Goal: Information Seeking & Learning: Find specific fact

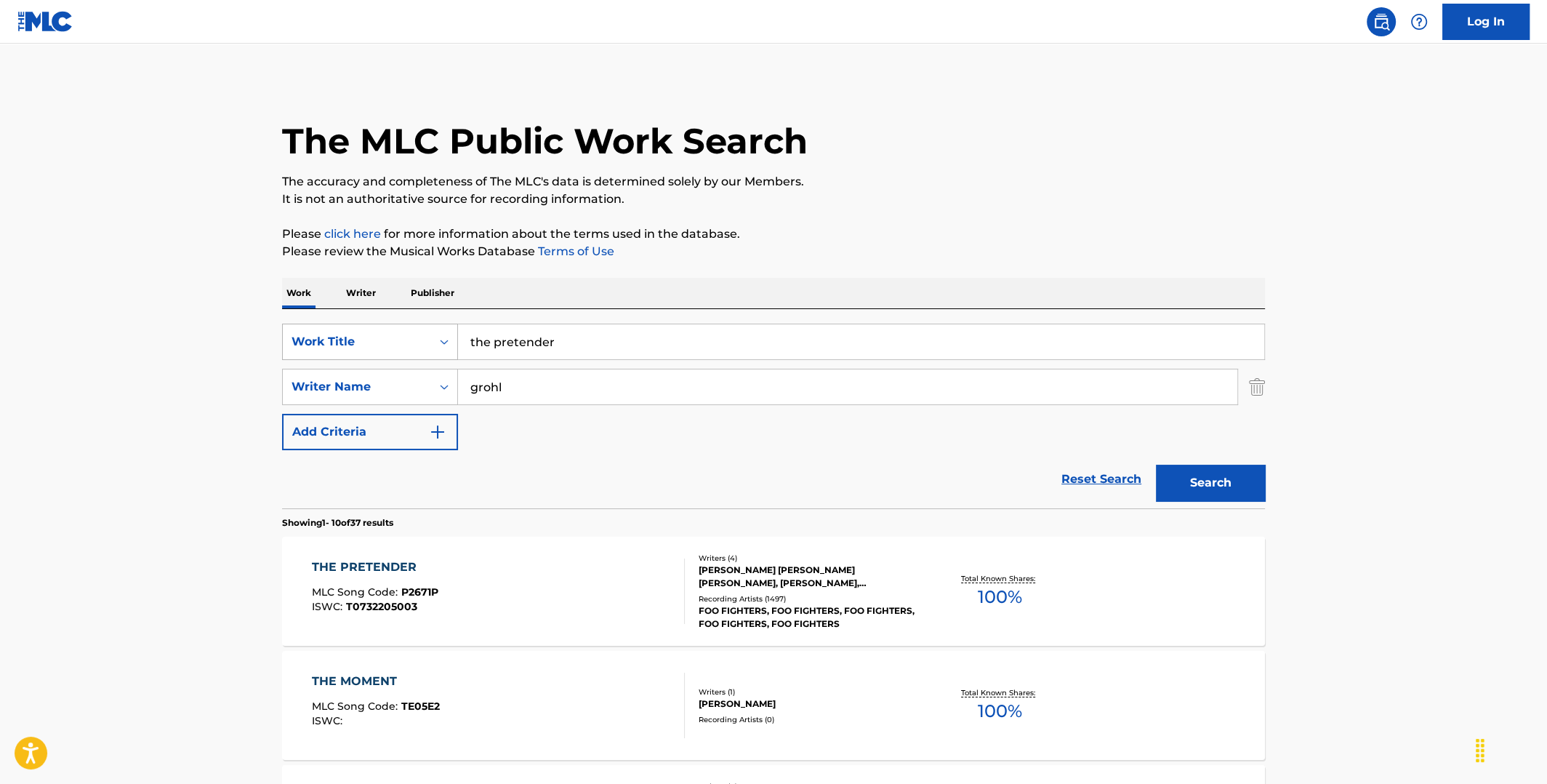
drag, startPoint x: 602, startPoint y: 341, endPoint x: 386, endPoint y: 350, distance: 216.2
click at [389, 350] on div "SearchWithCriteria589d5da7-bfc5-4ede-b3bd-cca550dcb7df Work Title the pretender" at bounding box center [774, 342] width 983 height 36
paste input "God's Gonna Cut You Down"
type input "God's Gonna Cut You Down"
drag, startPoint x: 507, startPoint y: 386, endPoint x: 438, endPoint y: 385, distance: 69.0
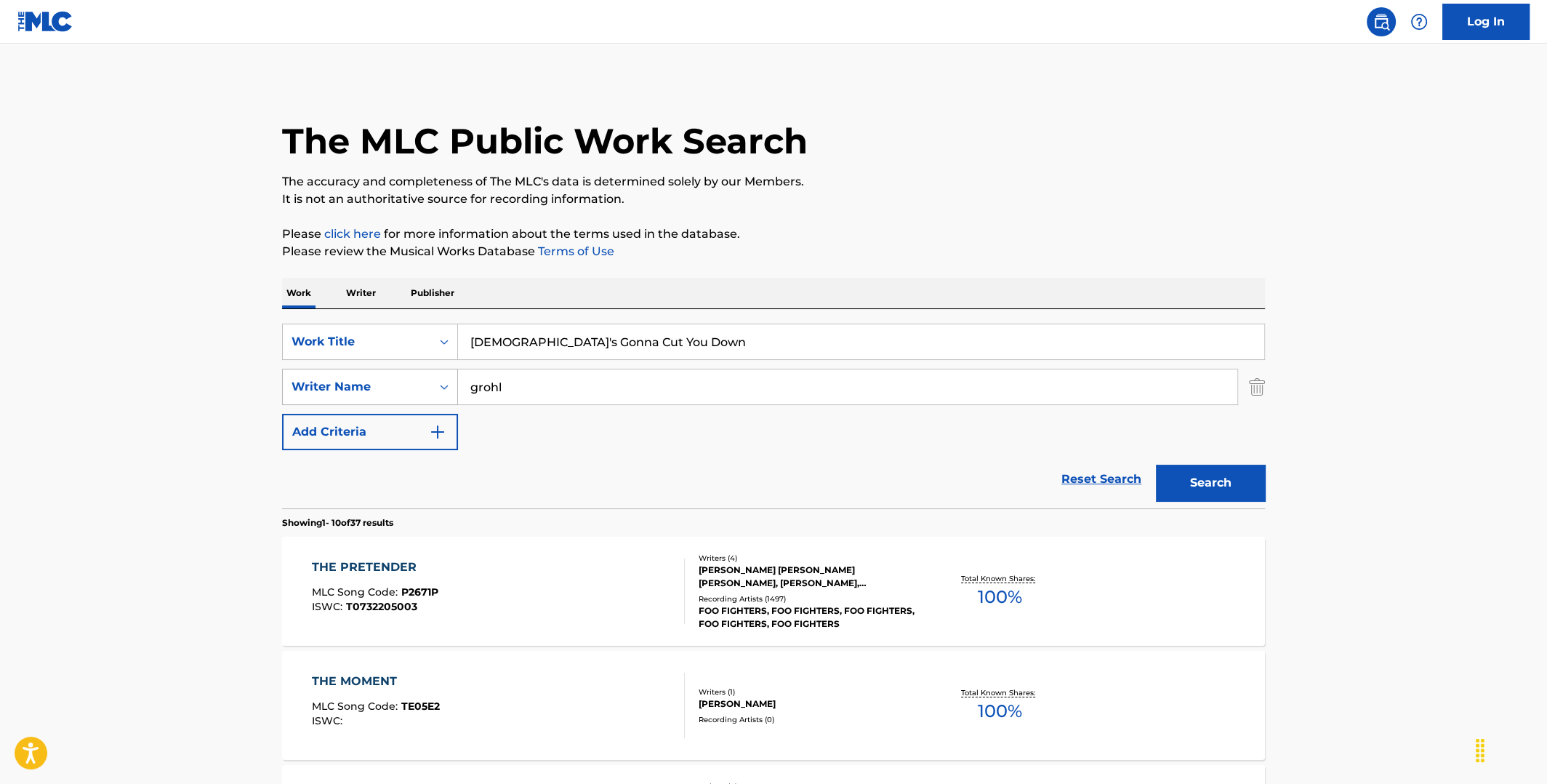
click at [439, 386] on div "SearchWithCriteria6df3bc43-6c85-4a40-9103-27d781ca42b6 Writer Name grohl" at bounding box center [774, 387] width 983 height 36
click at [1163, 475] on button "Search" at bounding box center [1210, 482] width 109 height 36
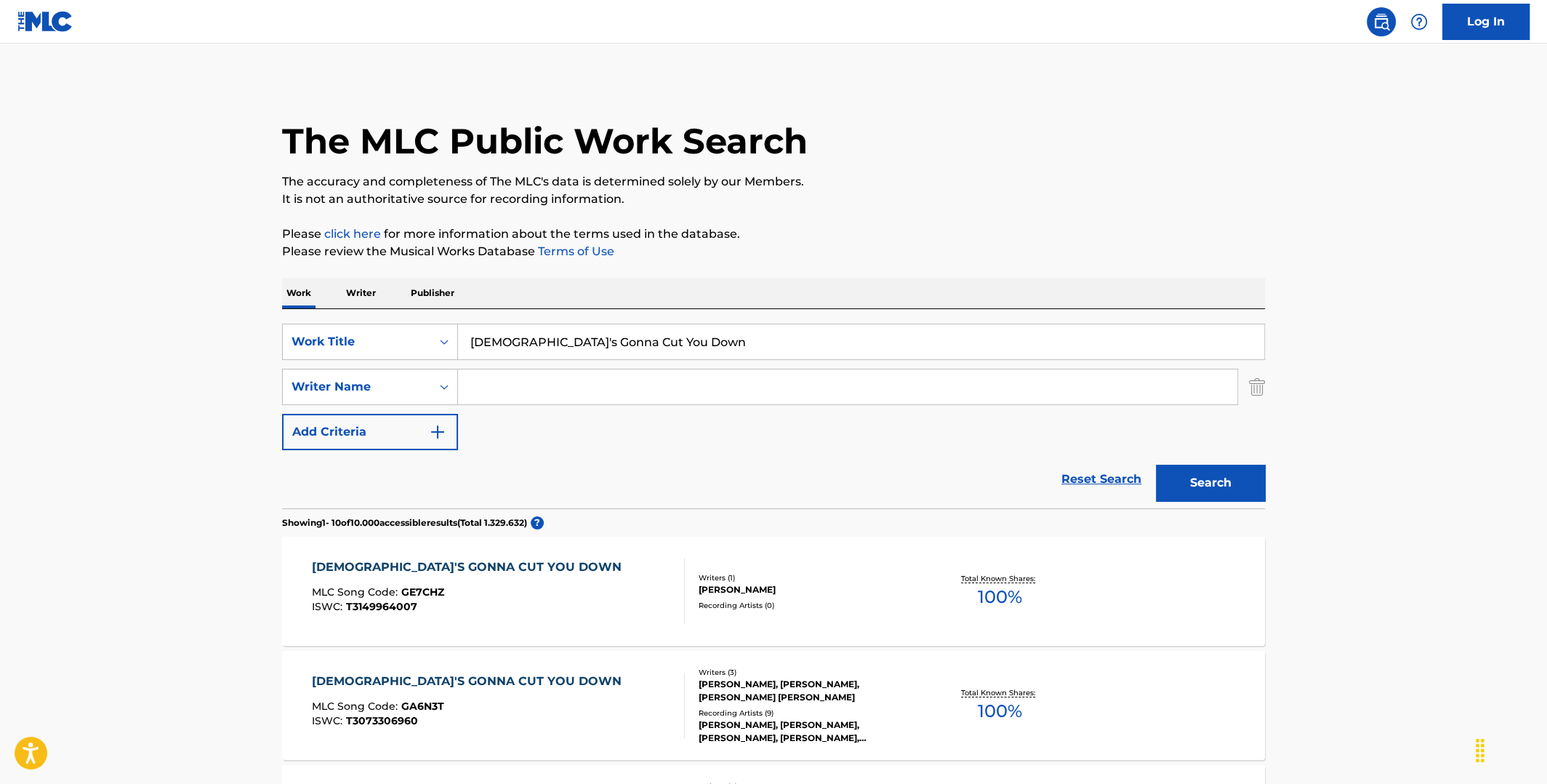
scroll to position [290, 0]
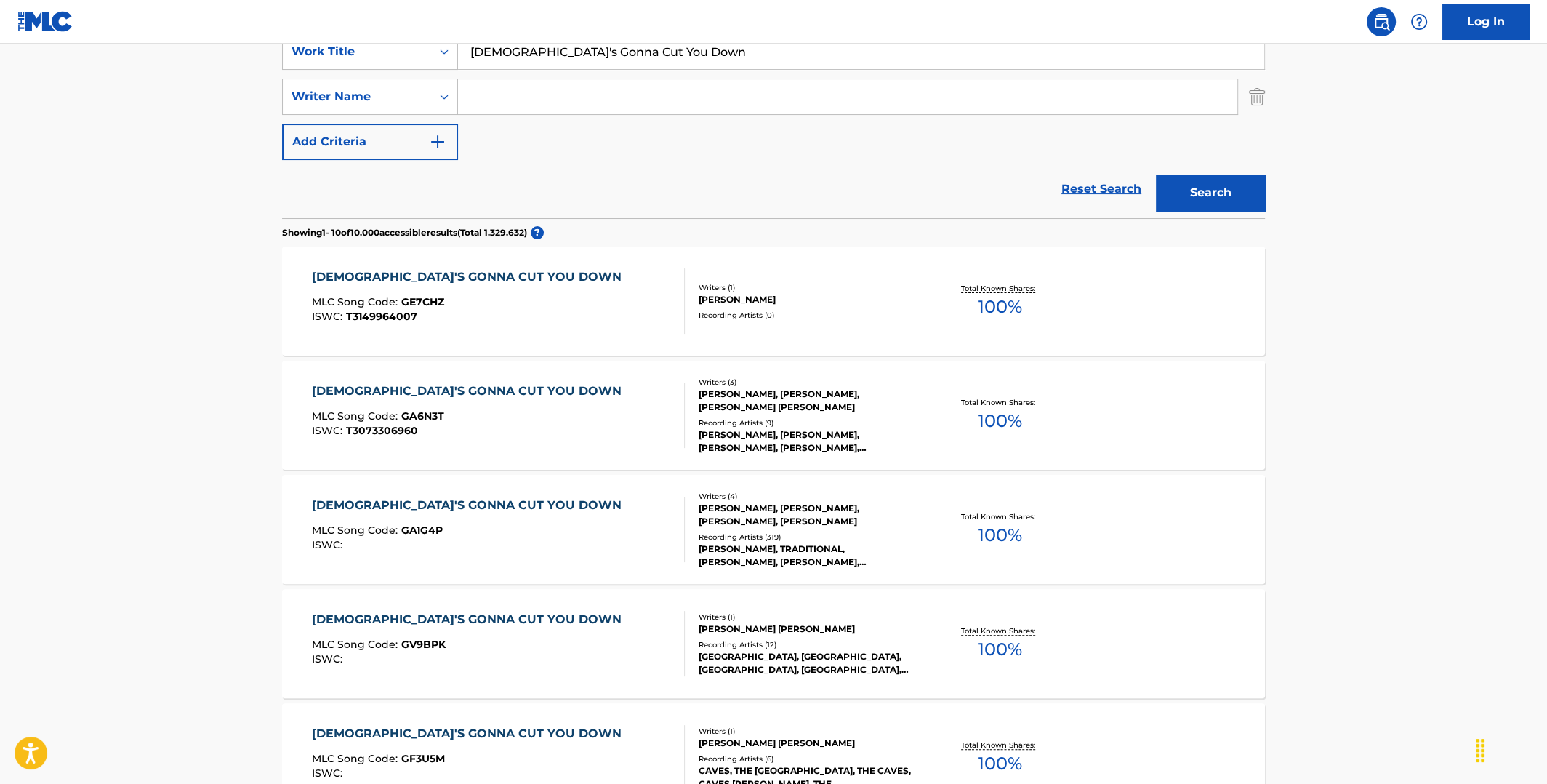
click at [997, 526] on span "100 %" at bounding box center [1000, 535] width 44 height 27
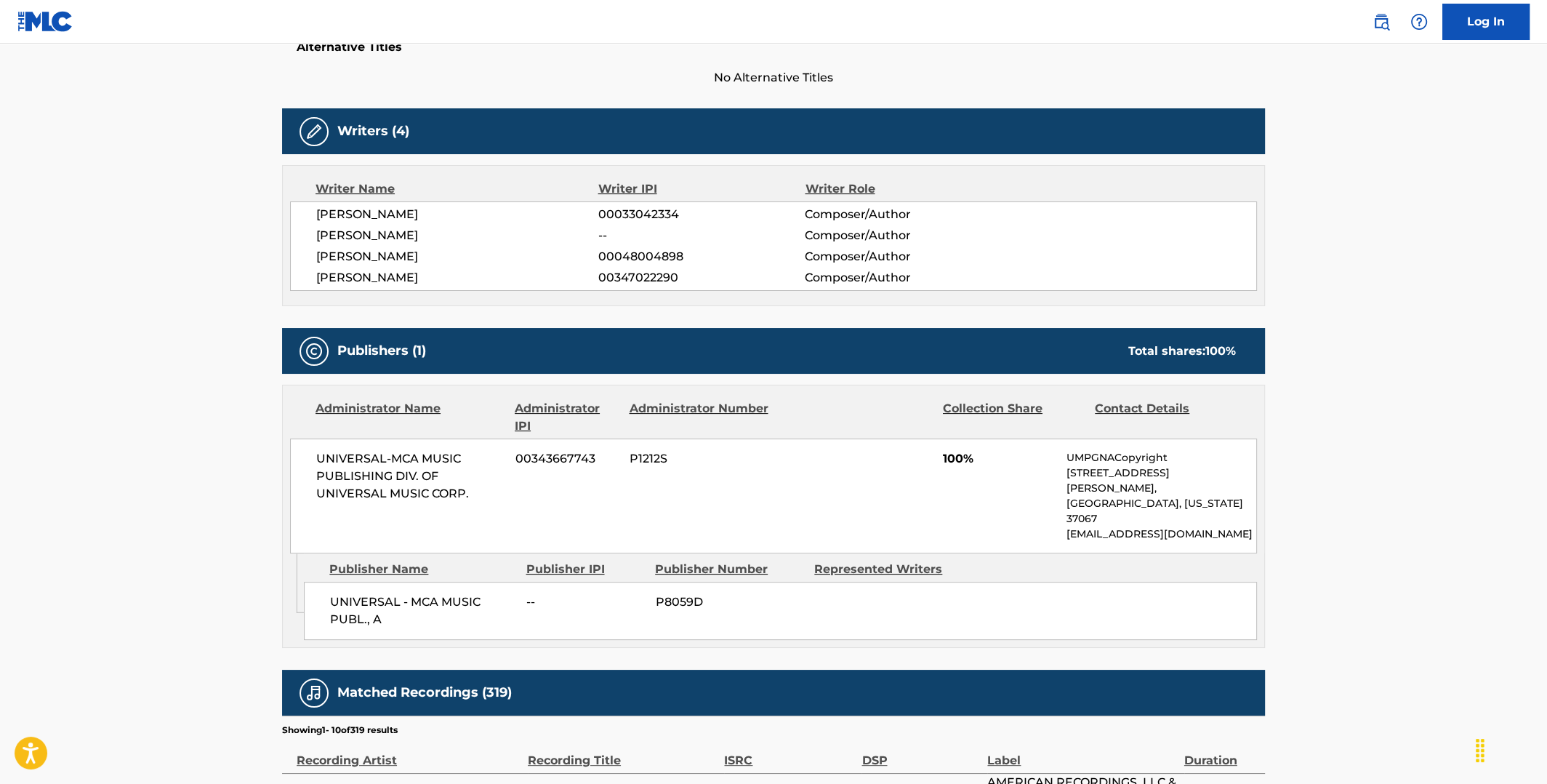
scroll to position [726, 0]
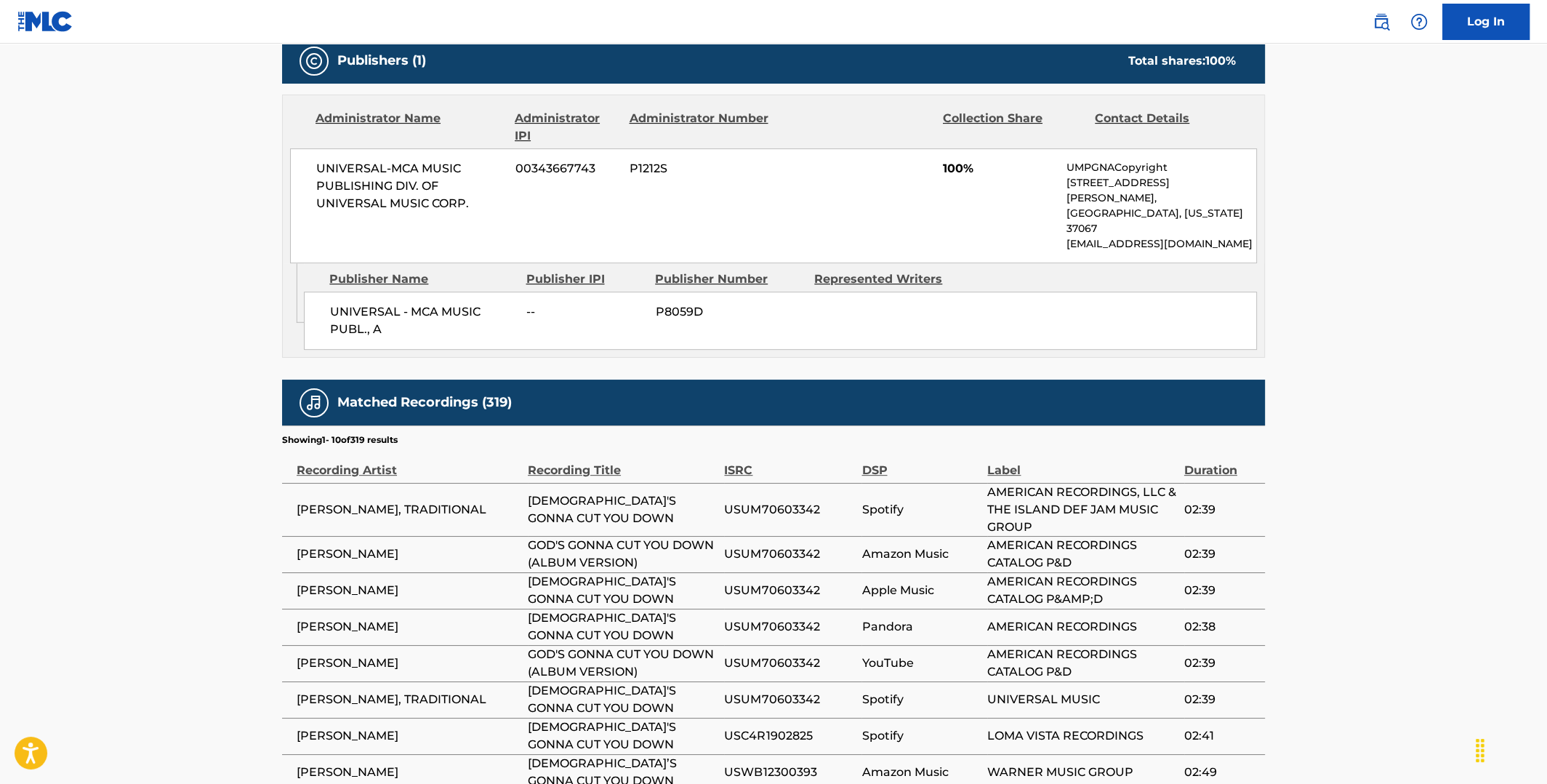
scroll to position [290, 0]
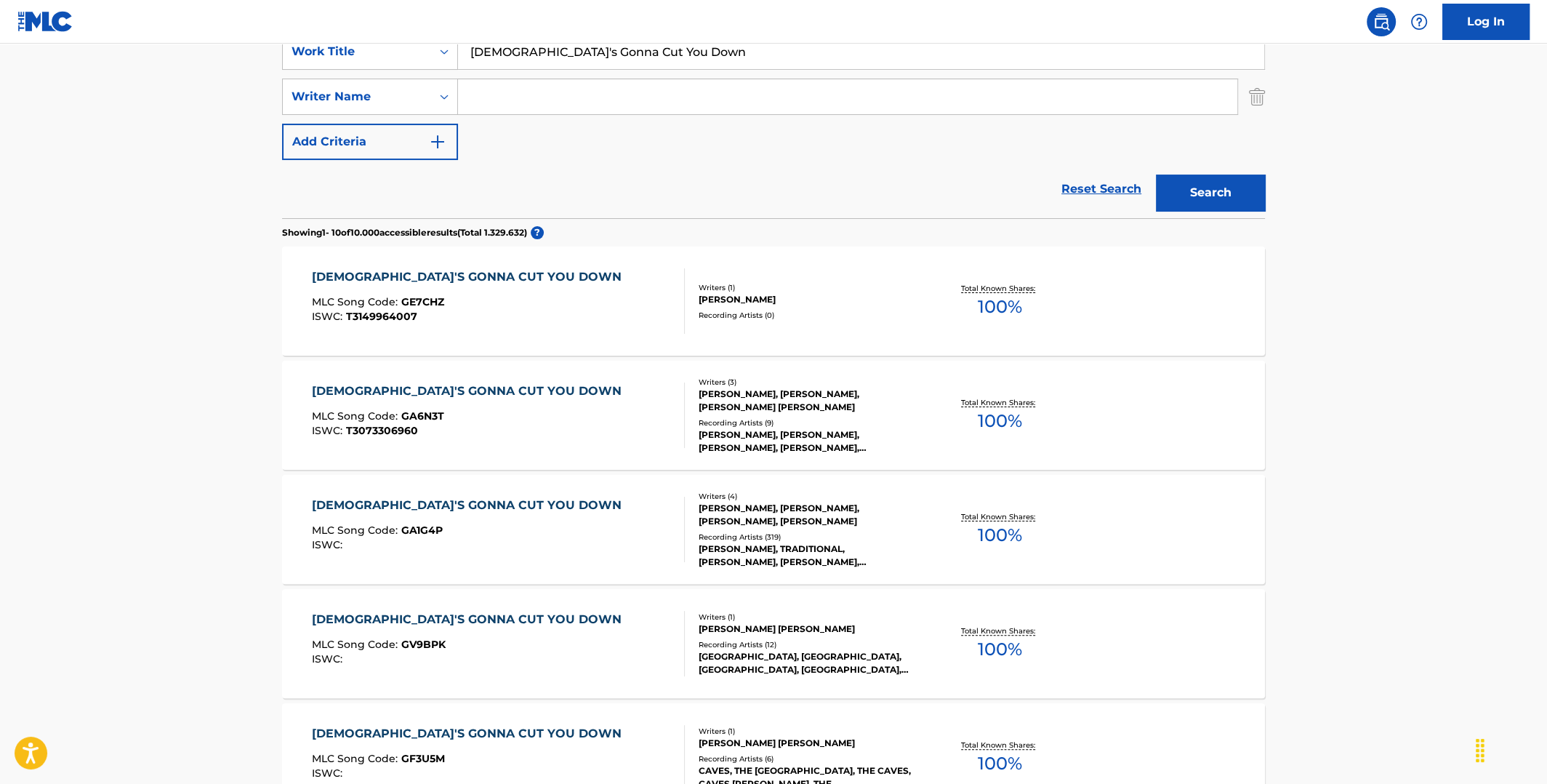
click at [656, 96] on input "Search Form" at bounding box center [848, 96] width 780 height 35
type input "puth"
drag, startPoint x: 643, startPoint y: 49, endPoint x: 438, endPoint y: 55, distance: 205.1
click at [438, 55] on div "SearchWithCriteria589d5da7-bfc5-4ede-b3bd-cca550dcb7df Work Title God's Gonna C…" at bounding box center [774, 51] width 983 height 36
type input "k"
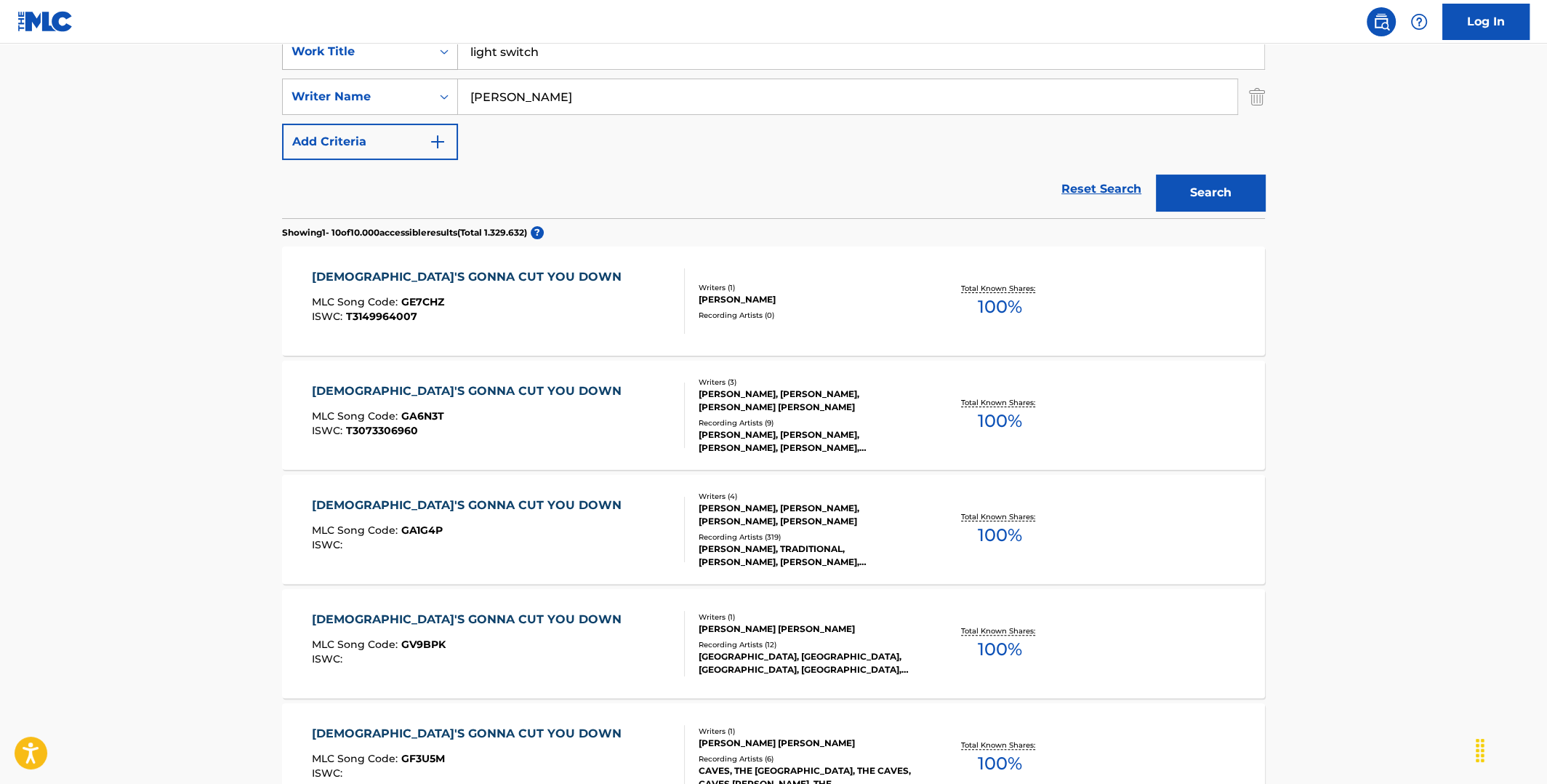
type input "light switch"
click at [1156, 174] on button "Search" at bounding box center [1210, 192] width 109 height 36
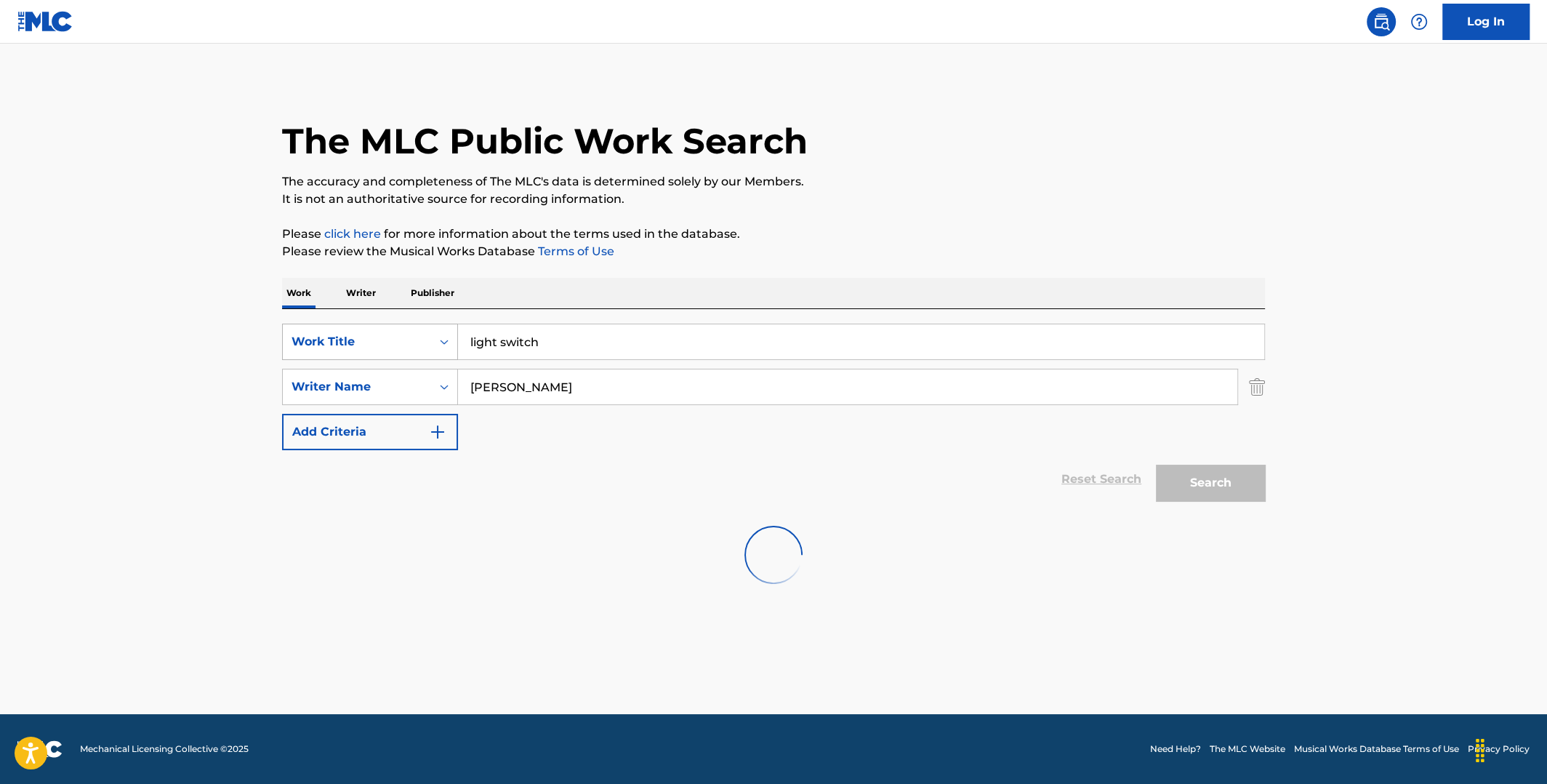
scroll to position [0, 0]
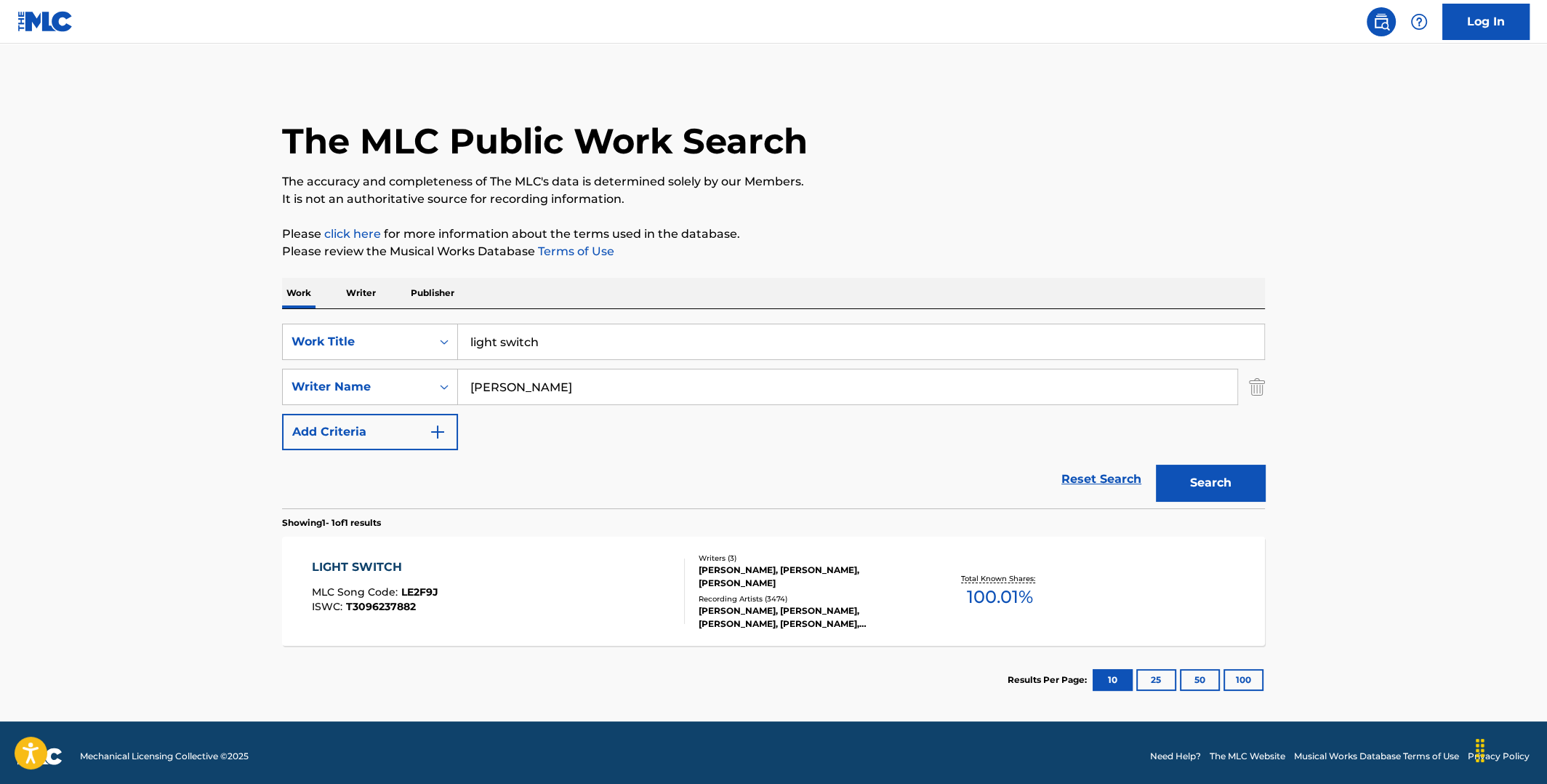
click at [1014, 597] on span "100.01 %" at bounding box center [1000, 597] width 66 height 27
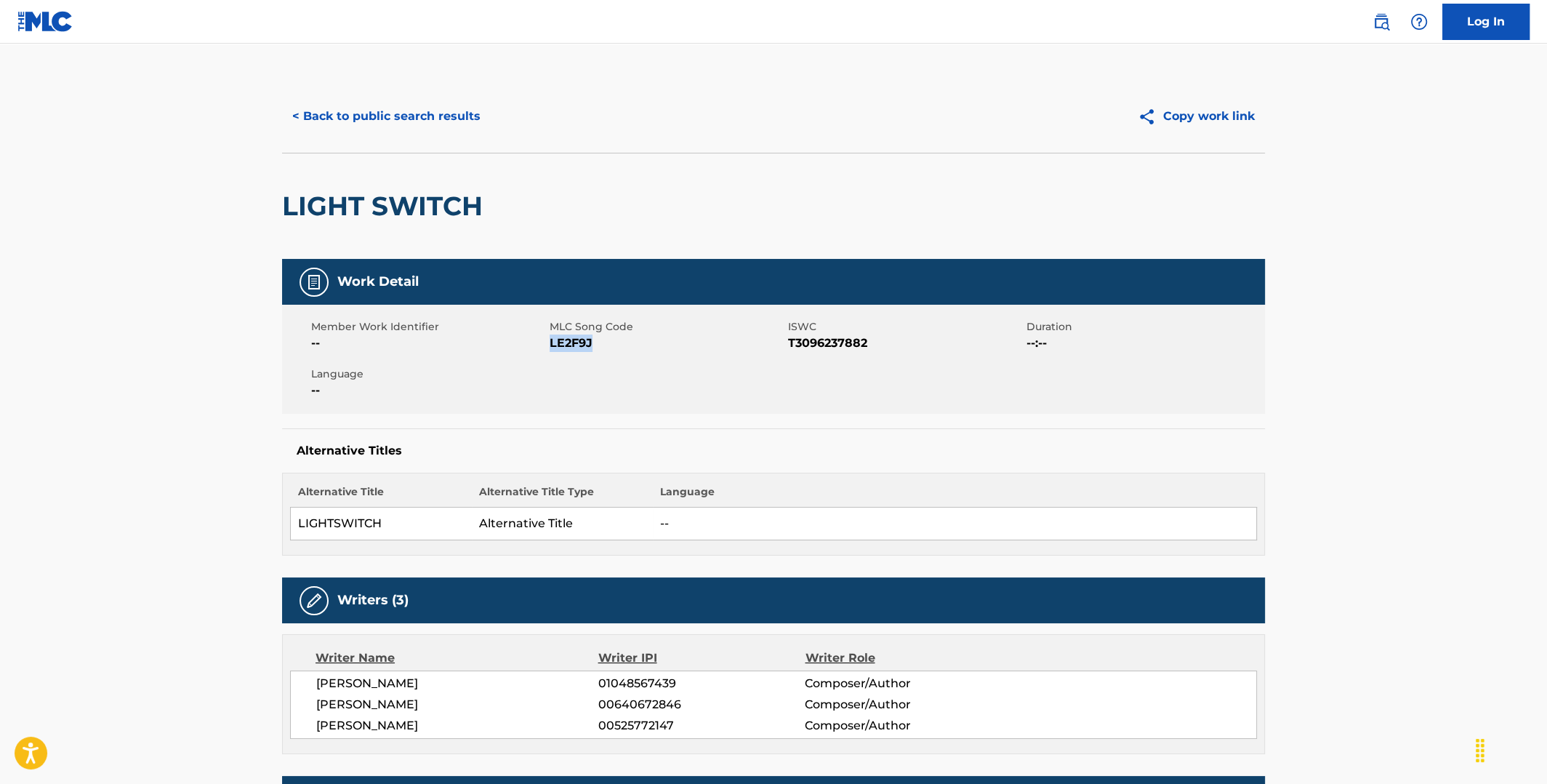
drag, startPoint x: 596, startPoint y: 344, endPoint x: 552, endPoint y: 341, distance: 44.1
click at [552, 341] on span "LE2F9J" at bounding box center [666, 343] width 235 height 18
copy span "LE2F9J"
drag, startPoint x: 874, startPoint y: 340, endPoint x: 789, endPoint y: 342, distance: 85.0
click at [789, 342] on span "T3096237882" at bounding box center [905, 343] width 235 height 18
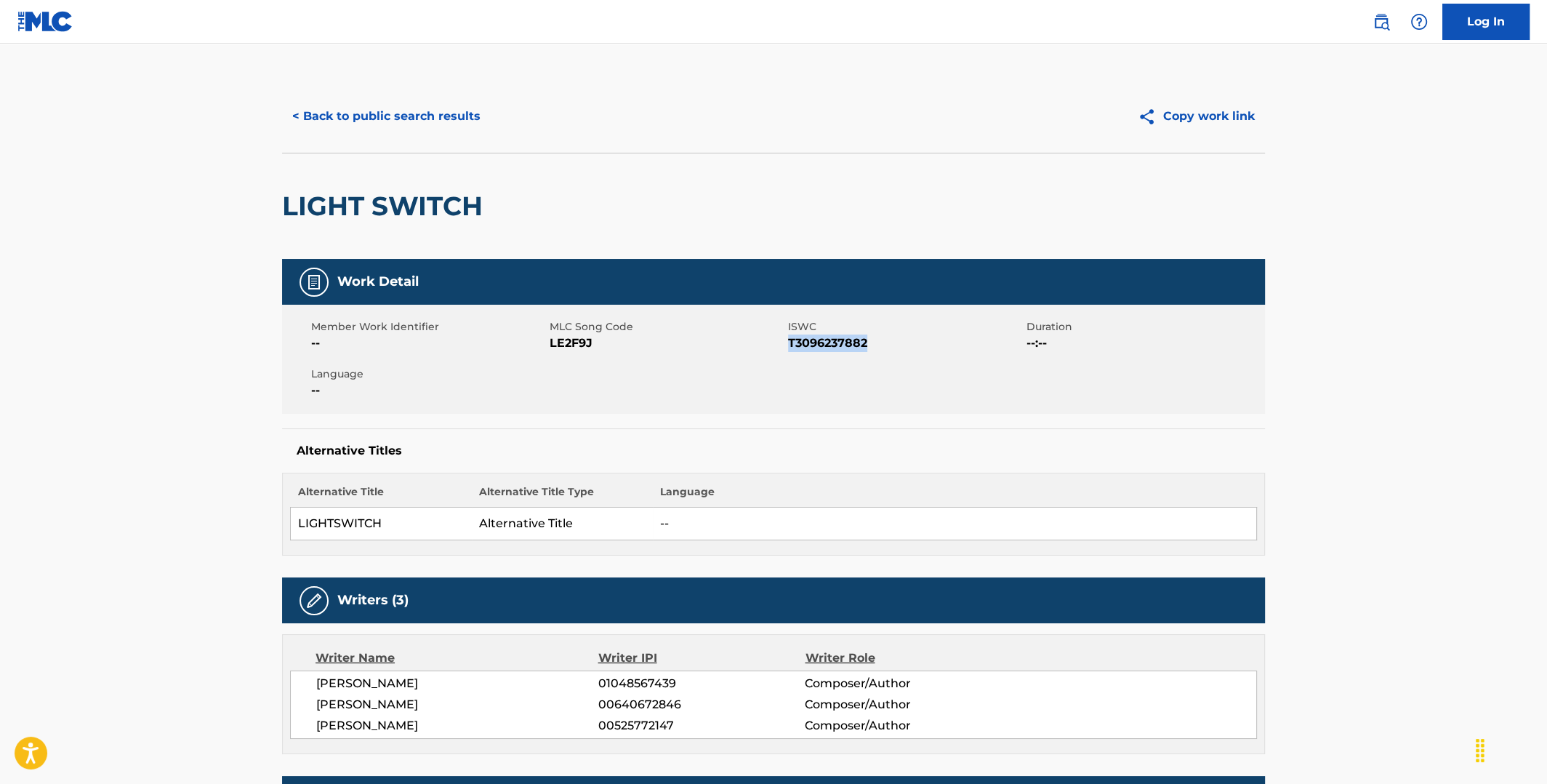
copy span "T3096237882"
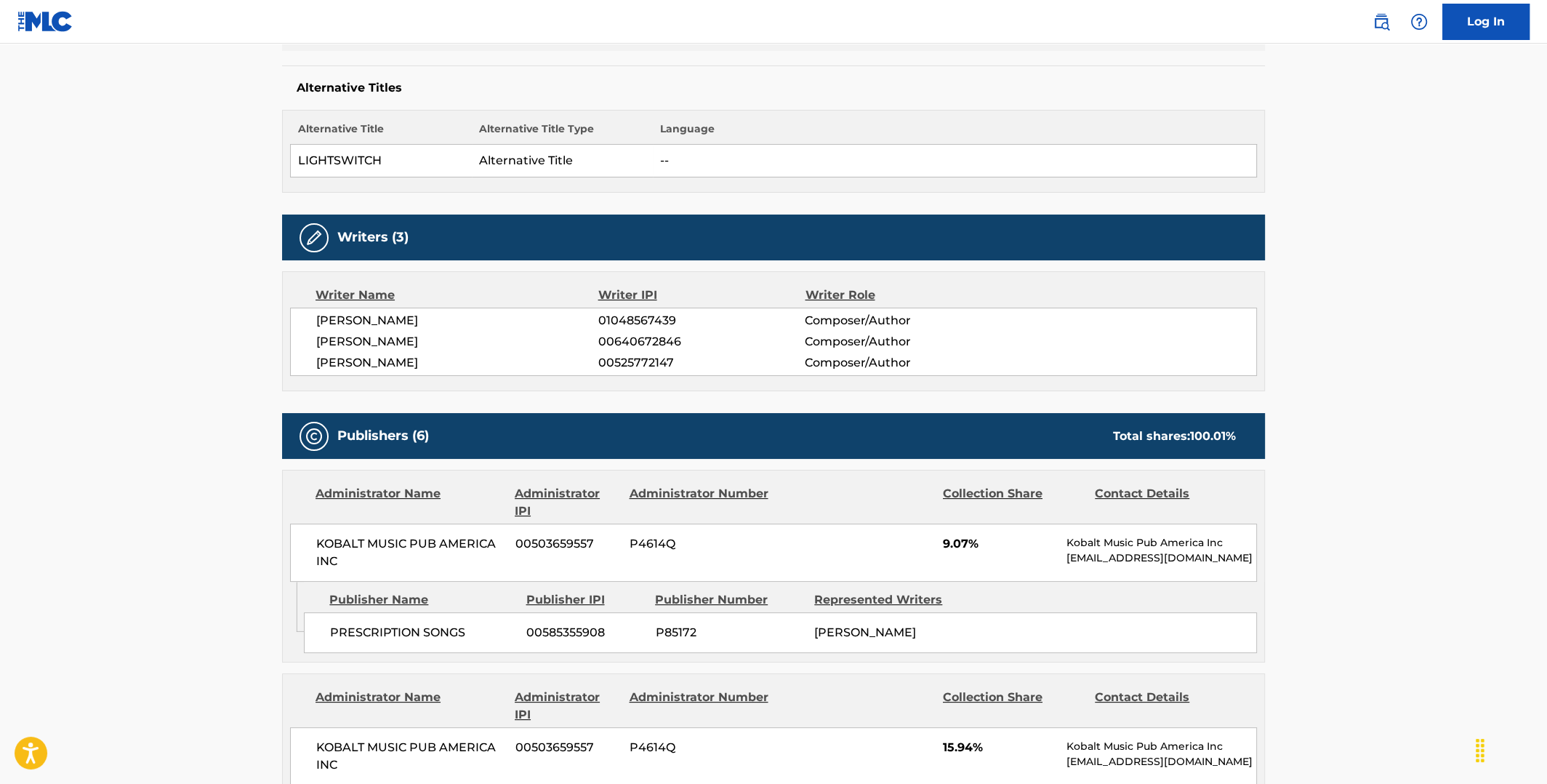
scroll to position [509, 0]
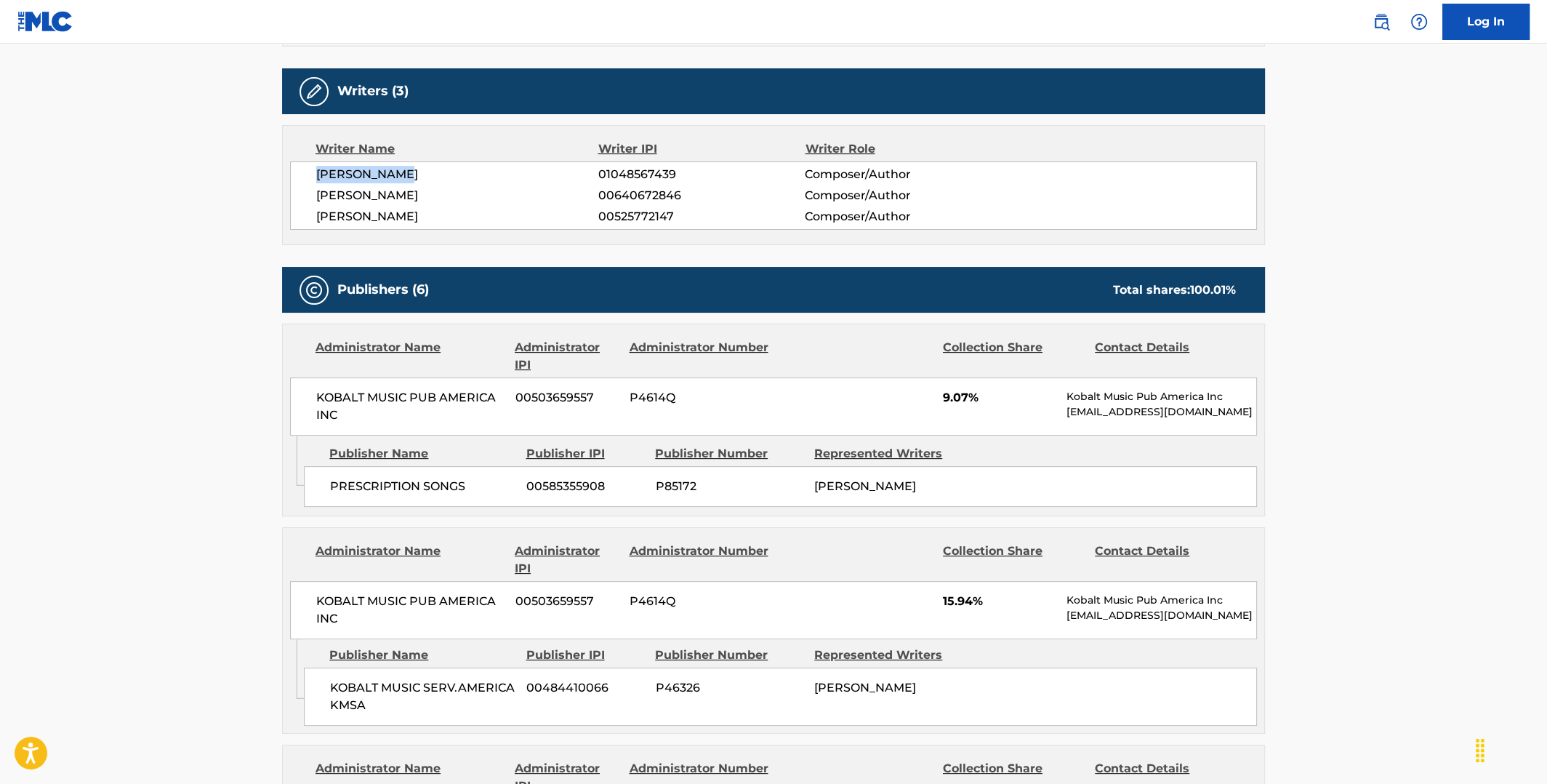
drag, startPoint x: 416, startPoint y: 175, endPoint x: 313, endPoint y: 169, distance: 103.2
click at [313, 169] on div "JACOB TORREY 01048567439 Composer/Author CHARLIE PUTH 00640672846 Composer/Auth…" at bounding box center [774, 195] width 967 height 68
copy span "JACOB TORREY"
drag, startPoint x: 468, startPoint y: 211, endPoint x: 317, endPoint y: 219, distance: 151.2
click at [317, 219] on span "JACOB KASHER HINDLIN" at bounding box center [457, 217] width 282 height 18
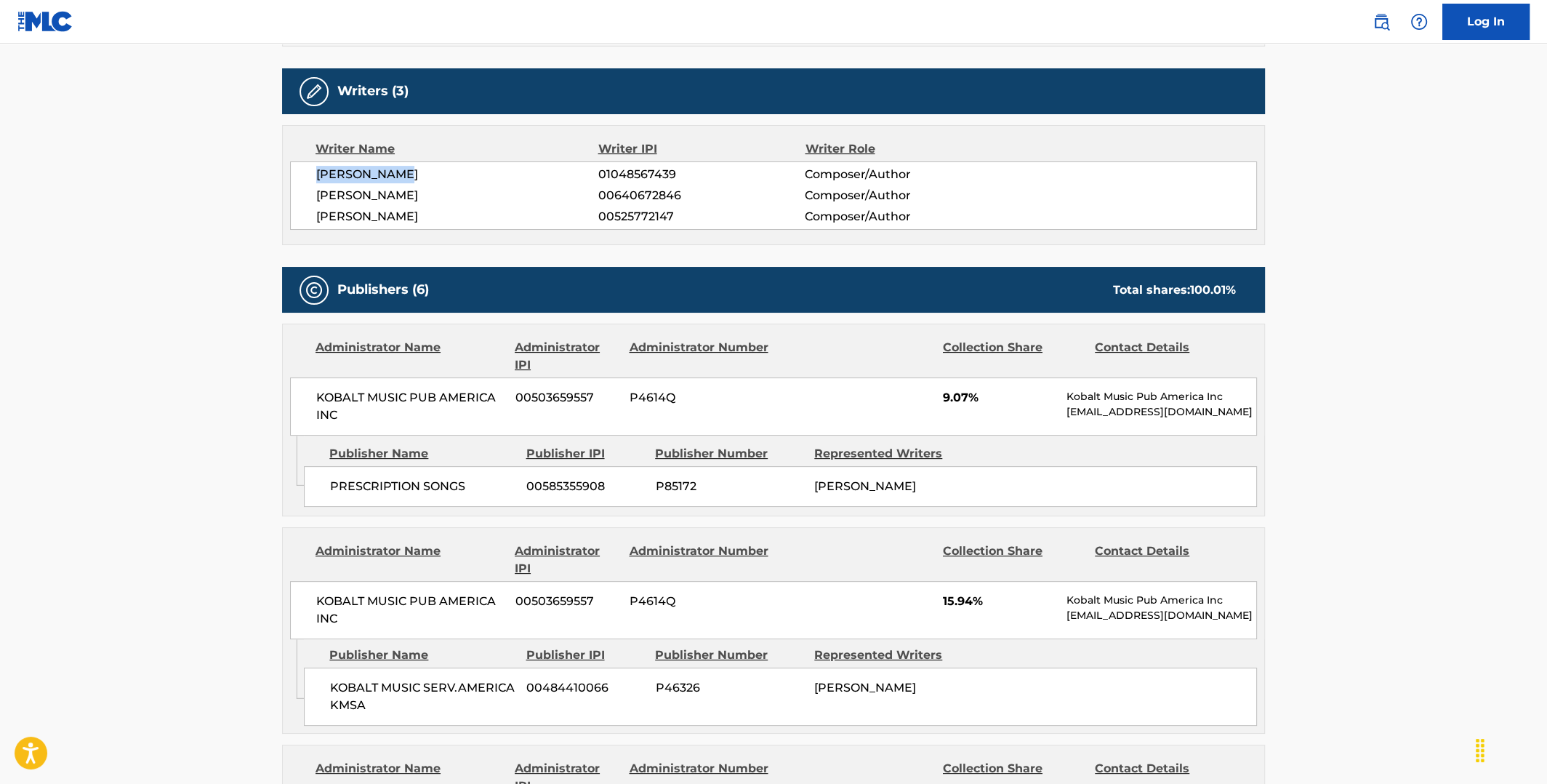
copy span "JACOB KASHER HINDLIN"
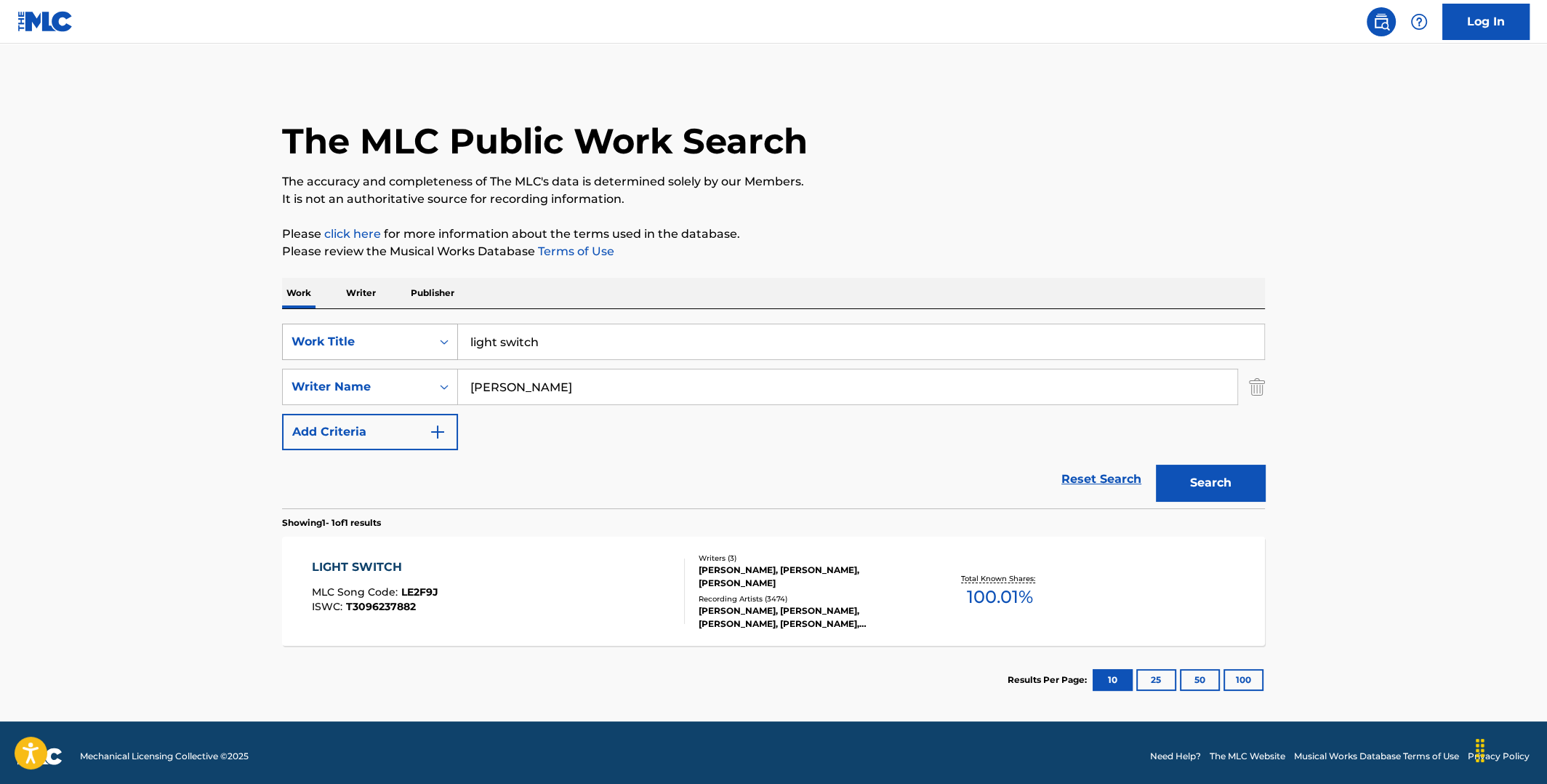
drag, startPoint x: 597, startPoint y: 342, endPoint x: 355, endPoint y: 343, distance: 242.0
click at [357, 345] on div "SearchWithCriteria589d5da7-bfc5-4ede-b3bd-cca550dcb7df Work Title light switch" at bounding box center [774, 342] width 983 height 36
type input "build & destroy"
drag, startPoint x: 511, startPoint y: 389, endPoint x: 471, endPoint y: 372, distance: 43.5
click at [468, 385] on input "puth" at bounding box center [848, 386] width 780 height 35
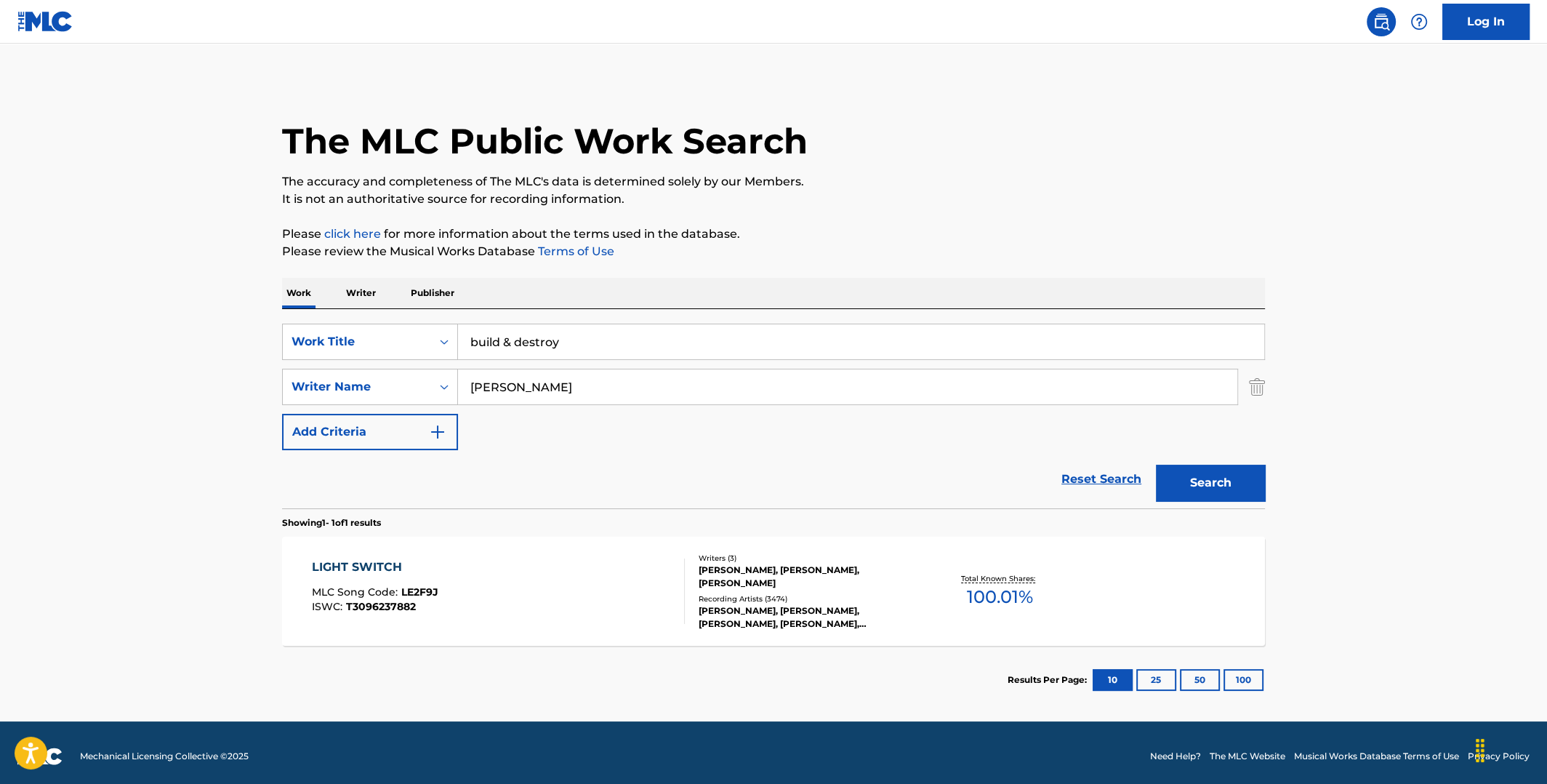
type input "shaw"
click at [1156, 465] on button "Search" at bounding box center [1210, 482] width 109 height 36
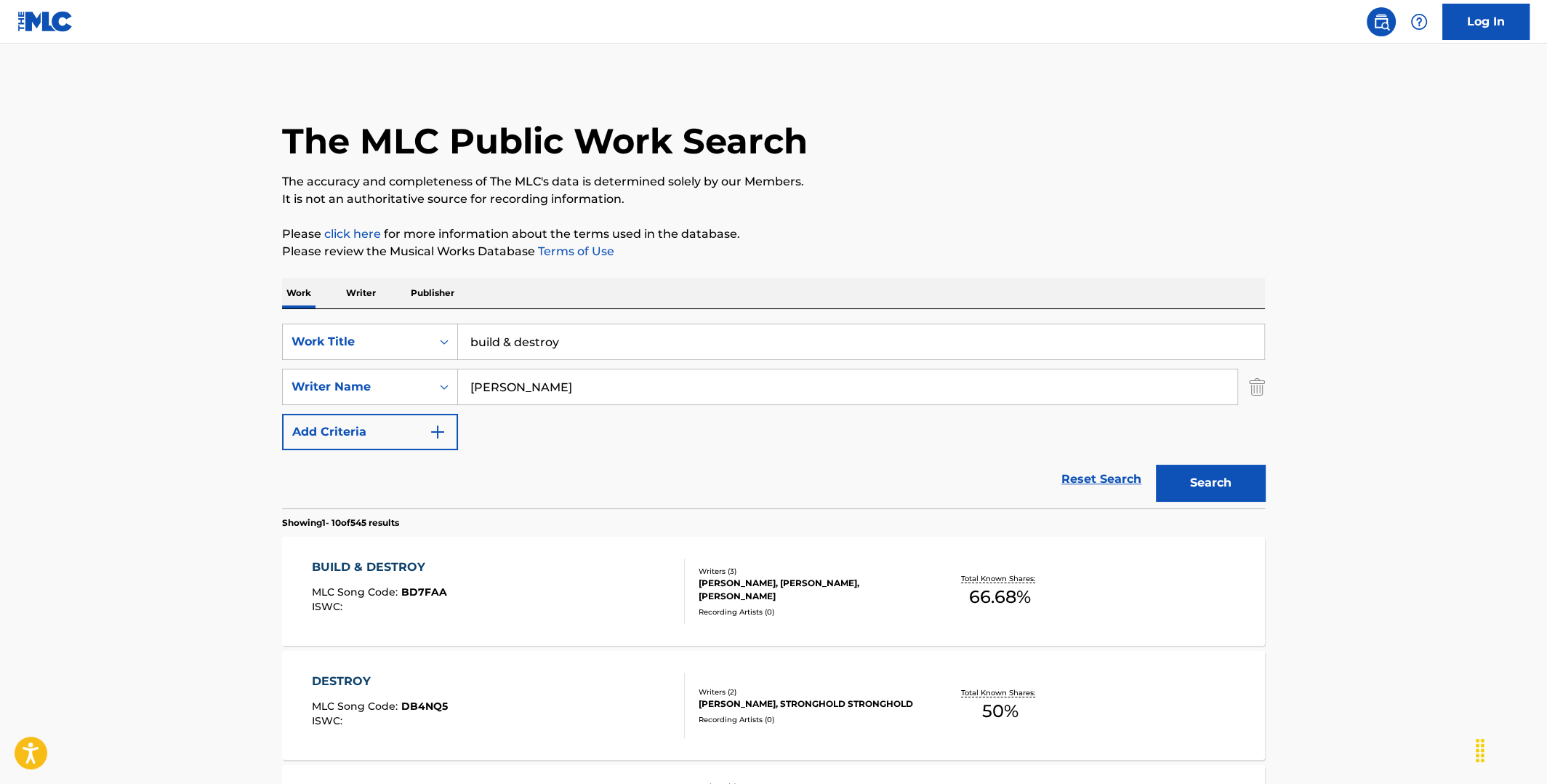
click at [993, 584] on span "66.68 %" at bounding box center [1000, 597] width 62 height 27
drag, startPoint x: 564, startPoint y: 342, endPoint x: 426, endPoint y: 342, distance: 138.0
click at [427, 342] on div "SearchWithCriteria589d5da7-bfc5-4ede-b3bd-cca550dcb7df Work Title build & destr…" at bounding box center [774, 342] width 983 height 36
paste input "Adele Set Fire To The Rain"
type input "Adele Set Fire To The Rain"
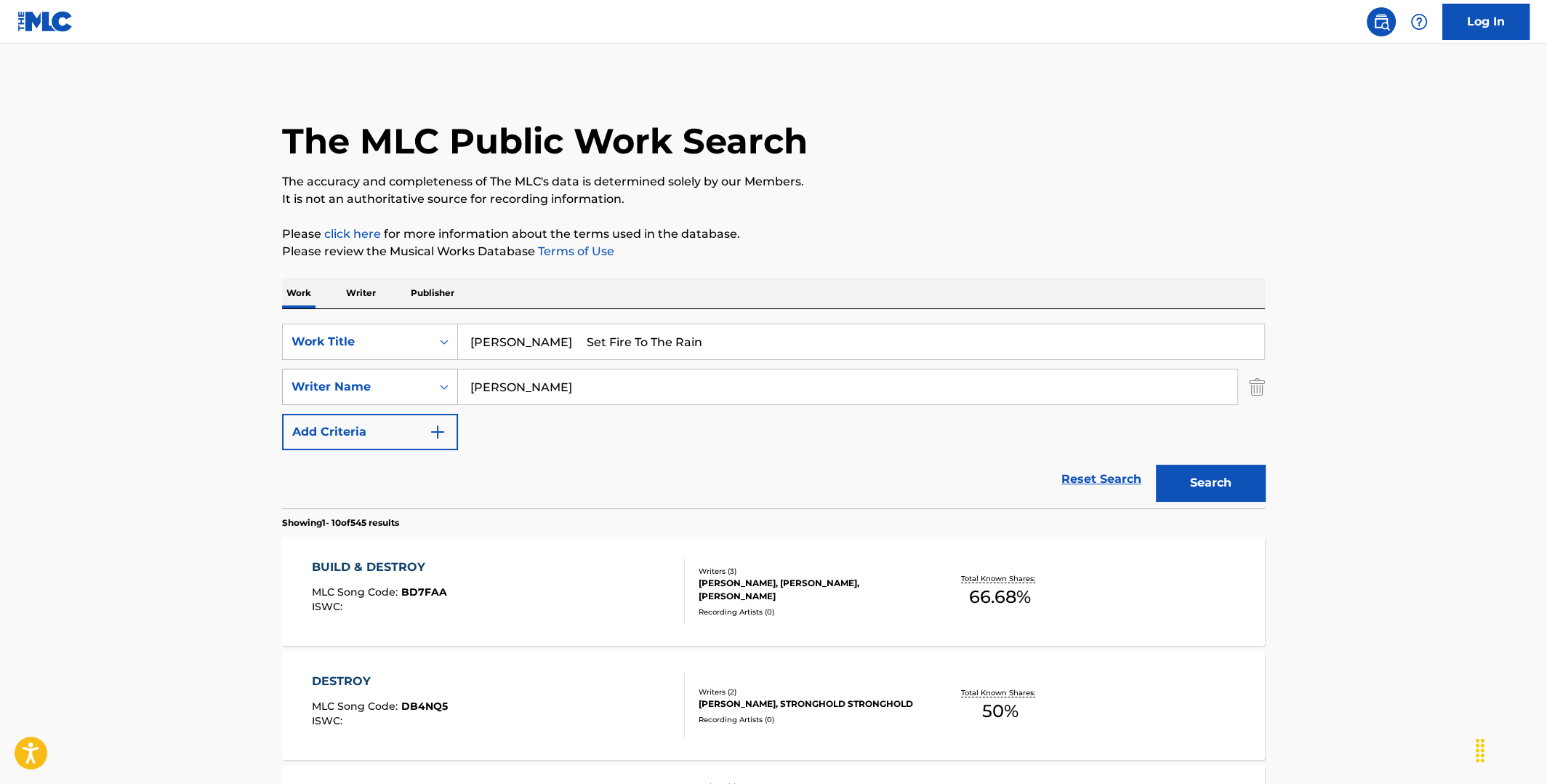
drag, startPoint x: 537, startPoint y: 381, endPoint x: 445, endPoint y: 390, distance: 92.4
click at [445, 390] on div "SearchWithCriteria6df3bc43-6c85-4a40-9103-27d781ca42b6 Writer Name shaw" at bounding box center [774, 387] width 983 height 36
paste input "Adele Set Fire To The Rain"
type input "Adele Set Fire To The Rain"
drag, startPoint x: 520, startPoint y: 342, endPoint x: 358, endPoint y: 338, distance: 162.0
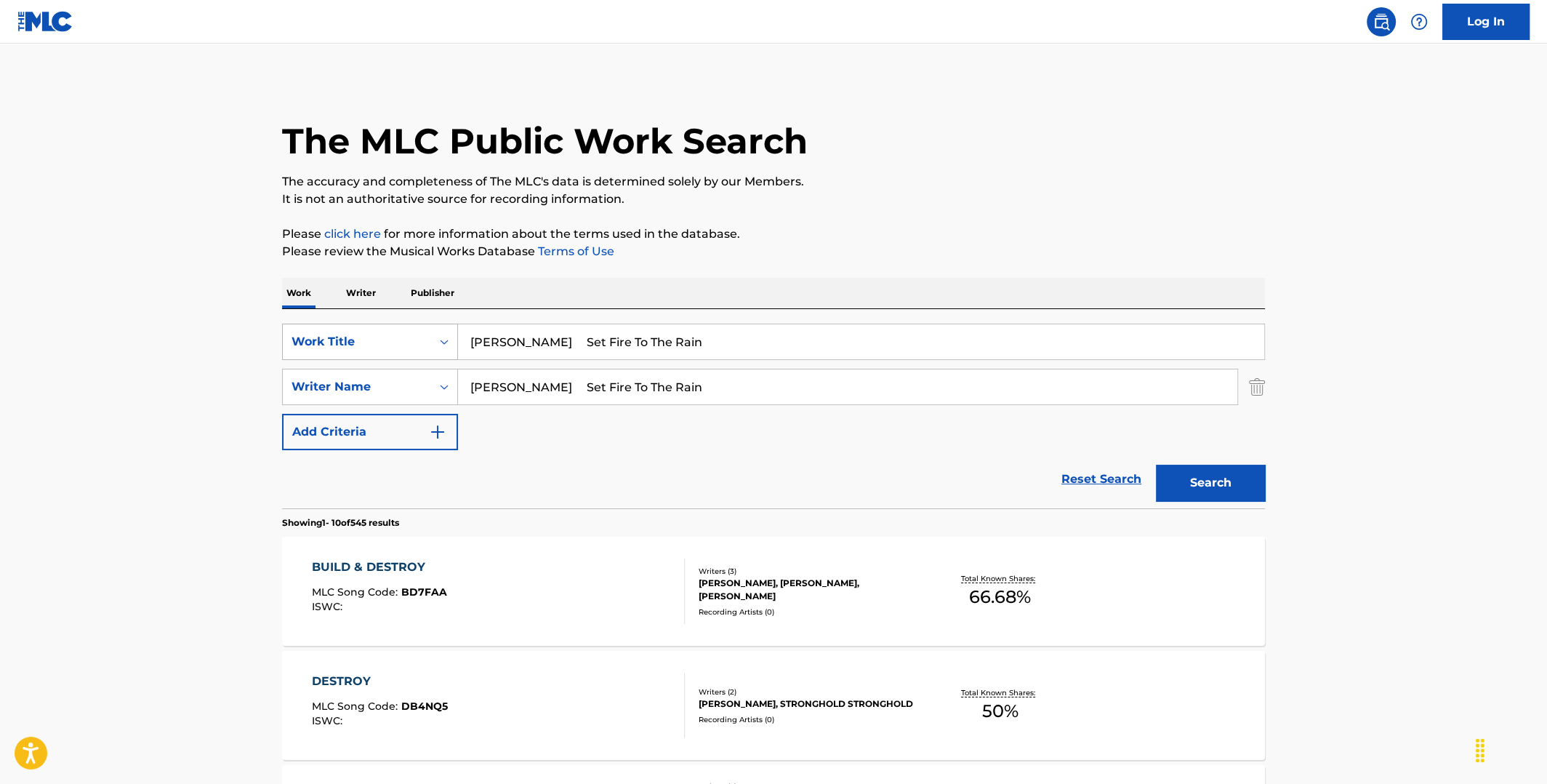
click at [363, 339] on div "SearchWithCriteria589d5da7-bfc5-4ede-b3bd-cca550dcb7df Work Title Adele Set Fir…" at bounding box center [774, 342] width 983 height 36
type input "Set Fire To The Rain"
drag, startPoint x: 504, startPoint y: 384, endPoint x: 728, endPoint y: 398, distance: 224.4
click at [723, 399] on input "Adele Set Fire To The Rain" at bounding box center [848, 386] width 780 height 35
type input "Adele"
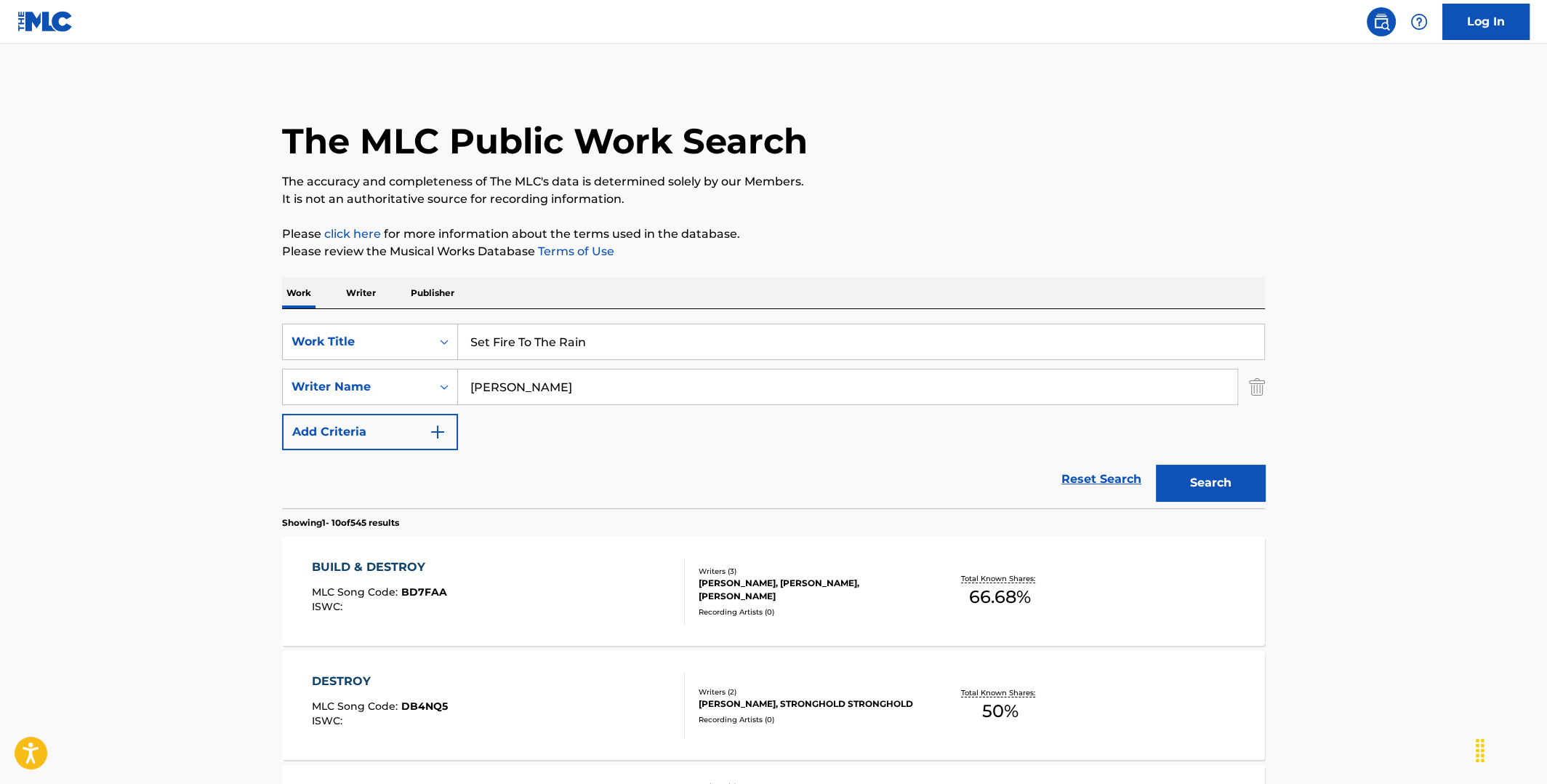
click at [1156, 465] on button "Search" at bounding box center [1210, 482] width 109 height 36
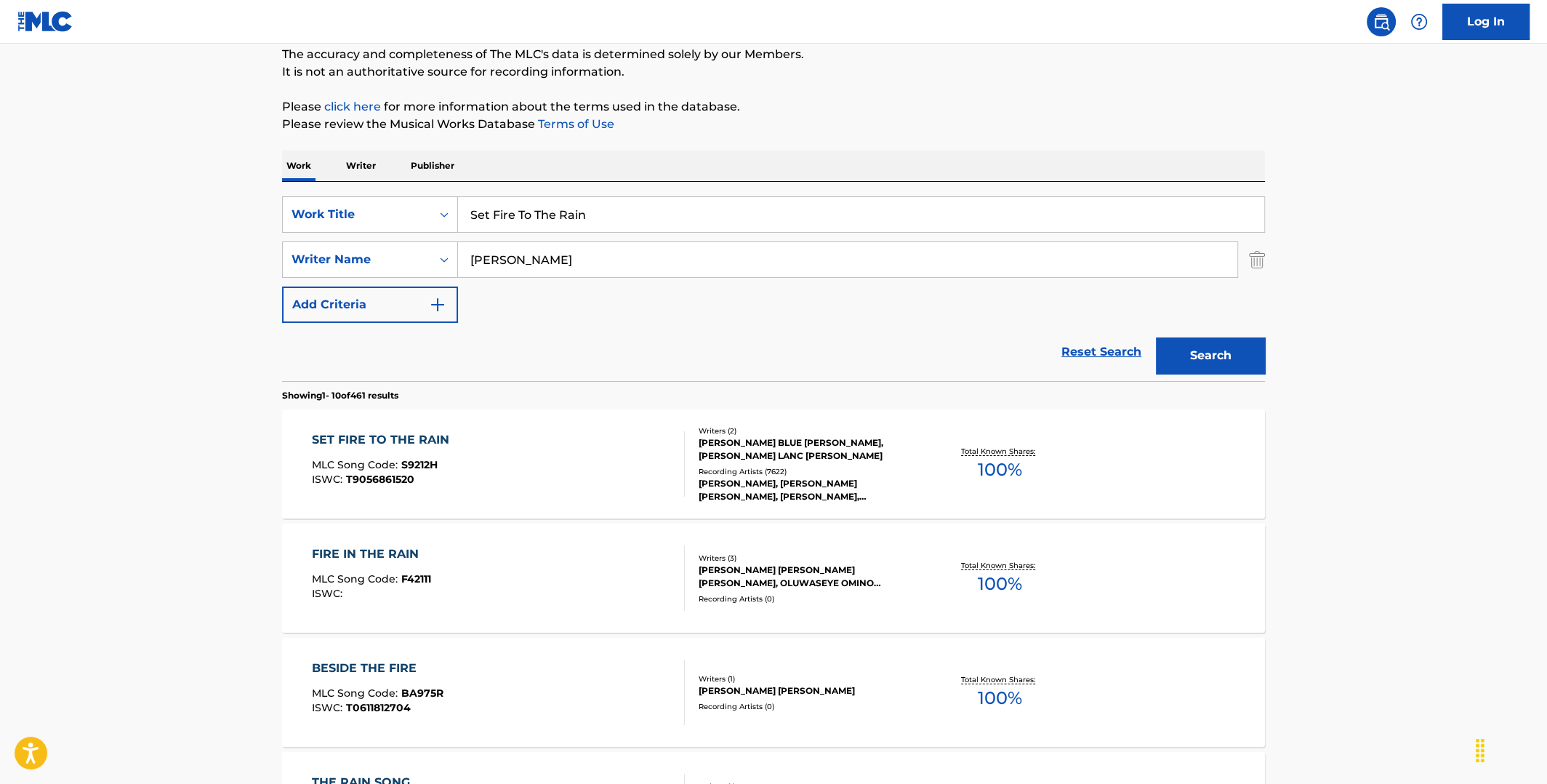
scroll to position [144, 0]
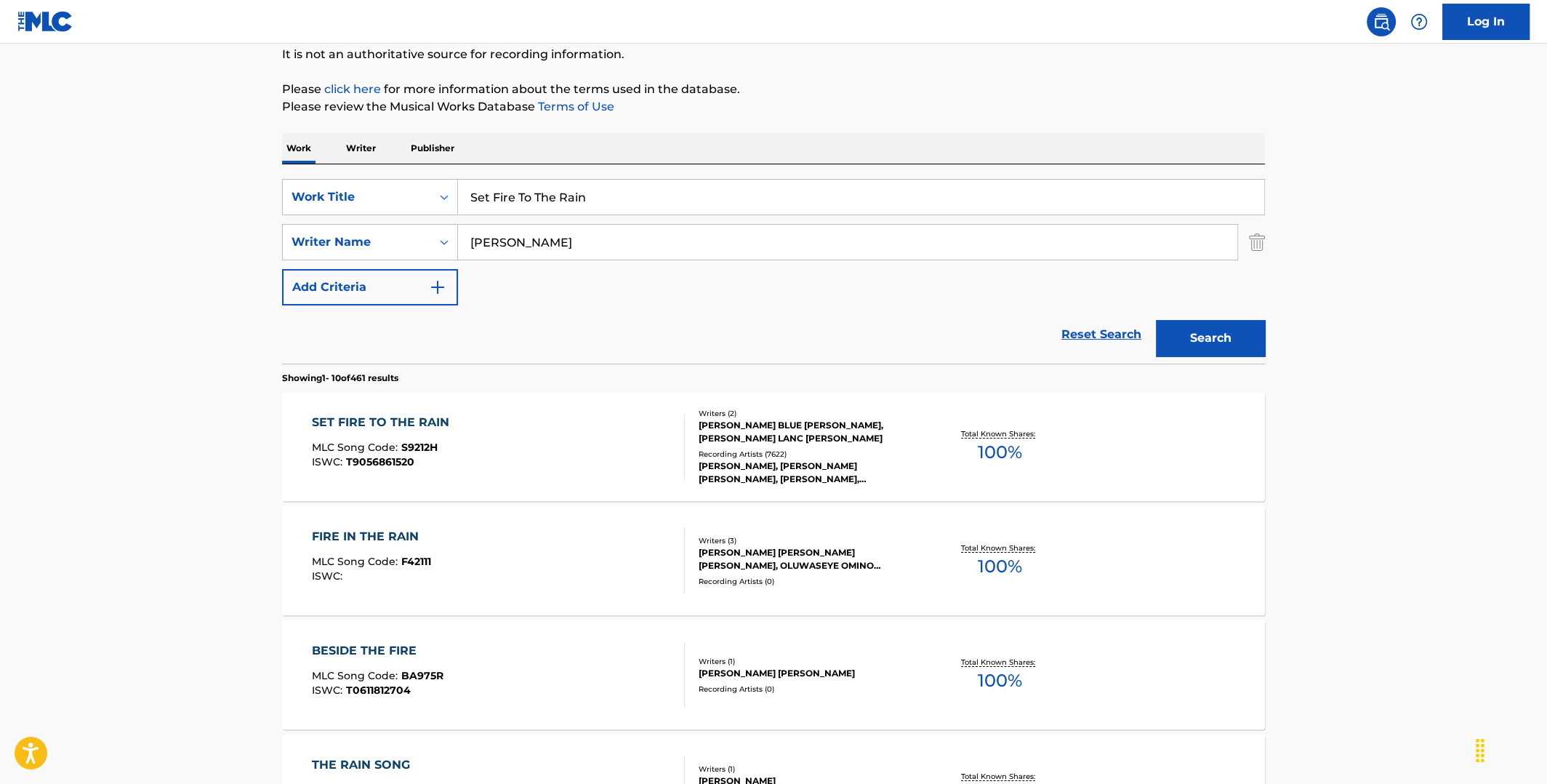
click at [1004, 441] on span "100 %" at bounding box center [1000, 452] width 44 height 27
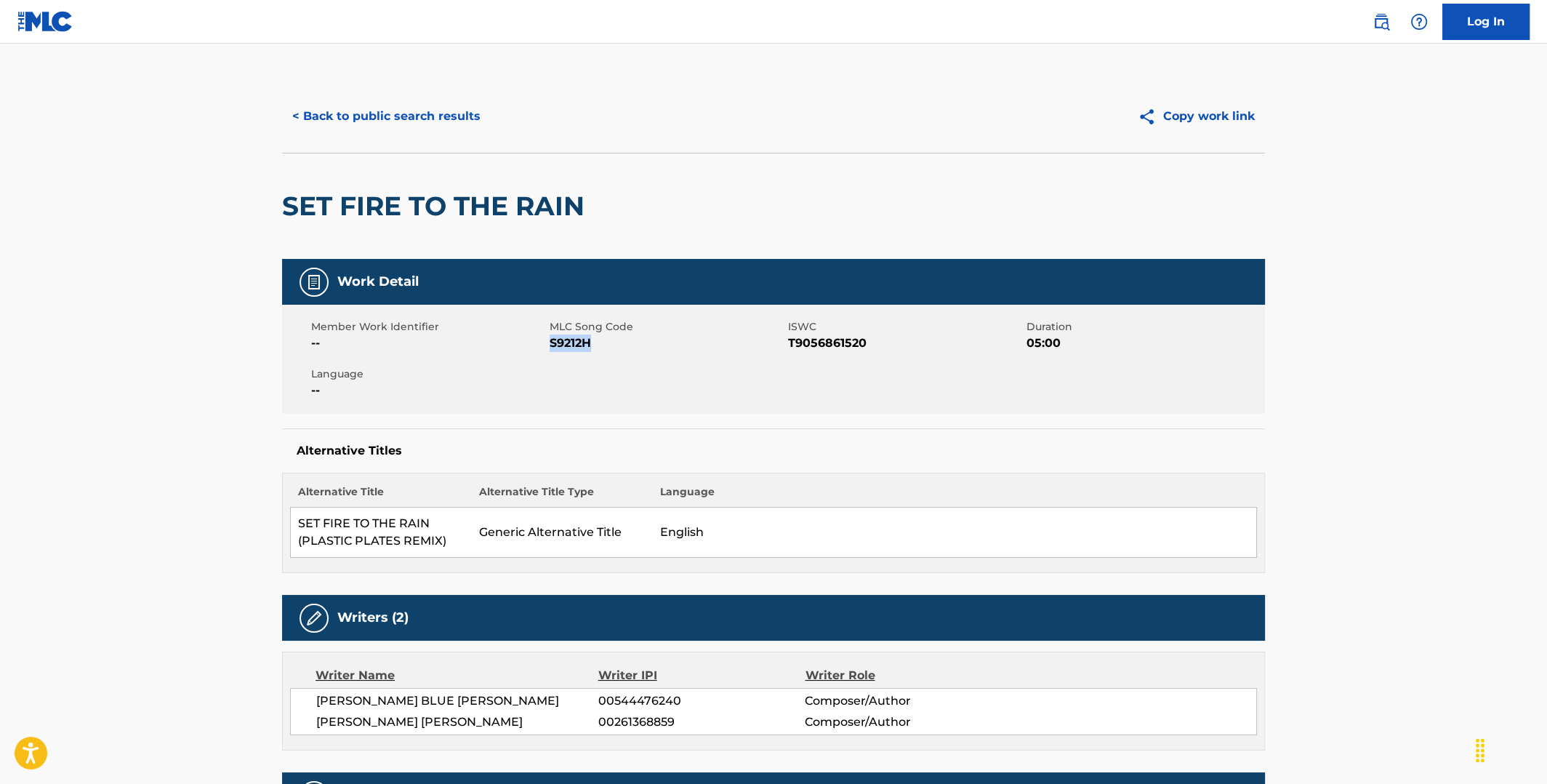
drag, startPoint x: 592, startPoint y: 339, endPoint x: 551, endPoint y: 346, distance: 41.6
click at [551, 346] on span "S9212H" at bounding box center [666, 343] width 235 height 18
copy span "S9212H"
drag, startPoint x: 865, startPoint y: 342, endPoint x: 791, endPoint y: 342, distance: 74.0
click at [791, 342] on span "T9056861520" at bounding box center [905, 343] width 235 height 18
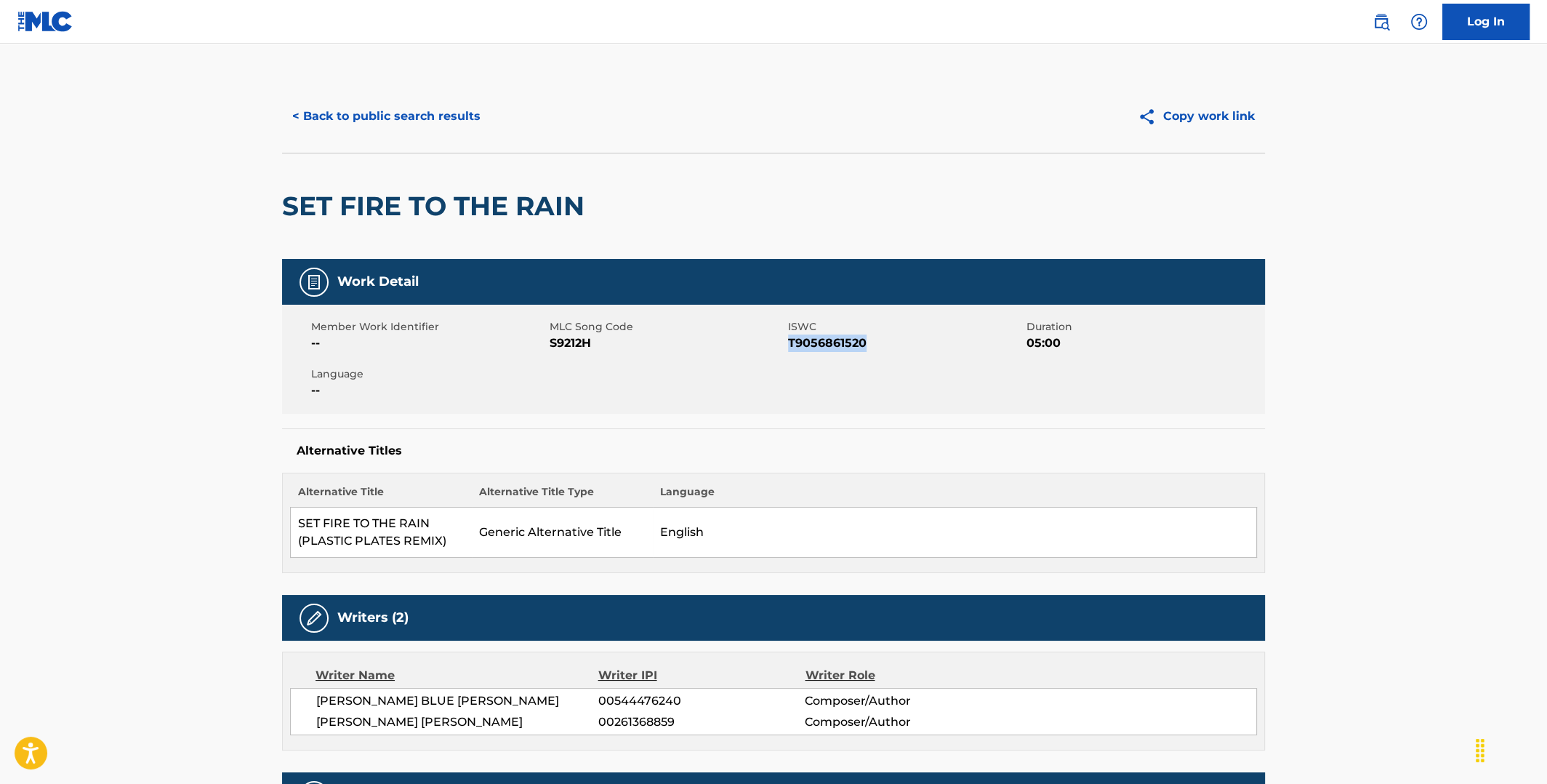
copy span "T9056861520"
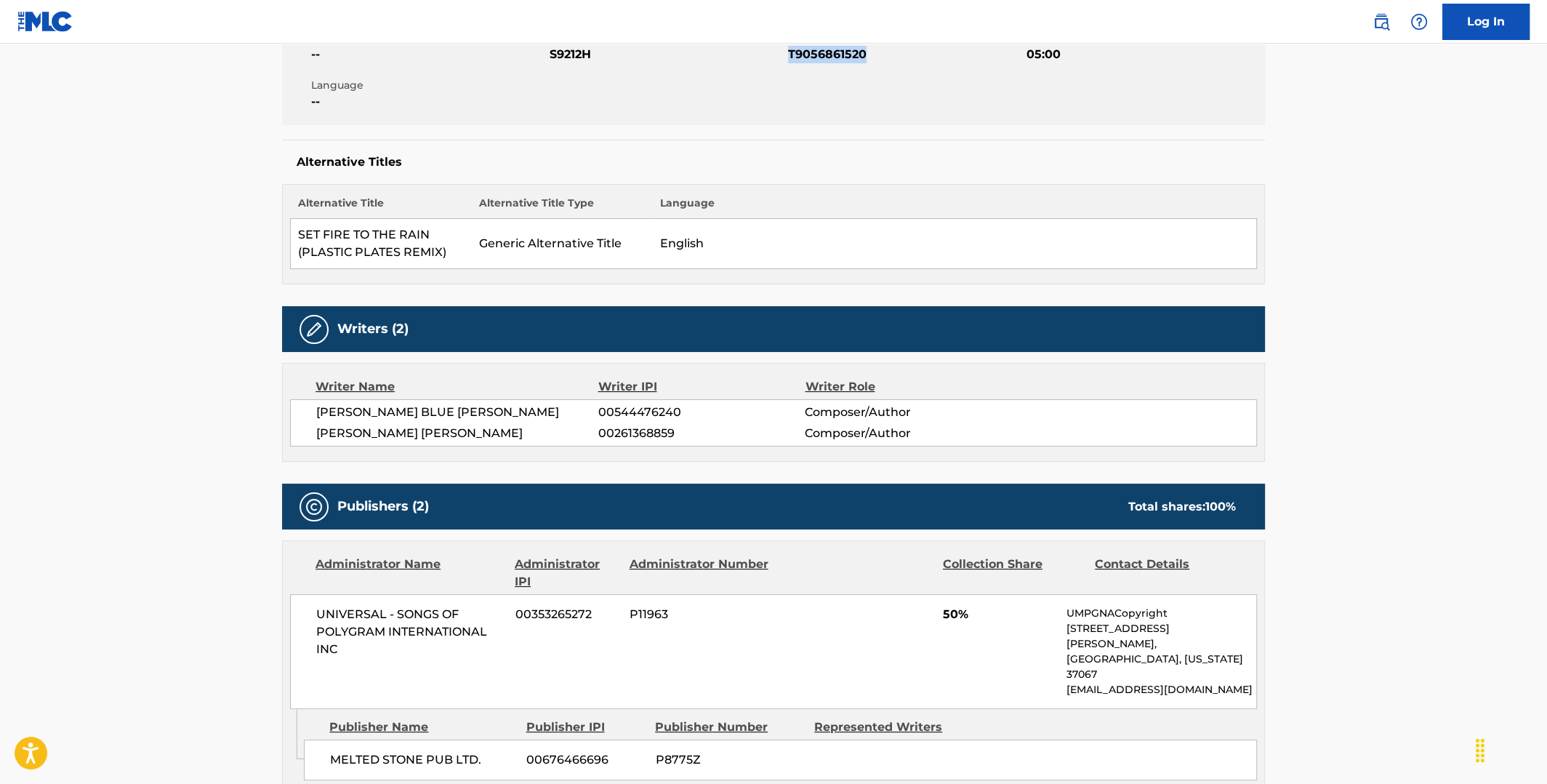
scroll to position [290, 0]
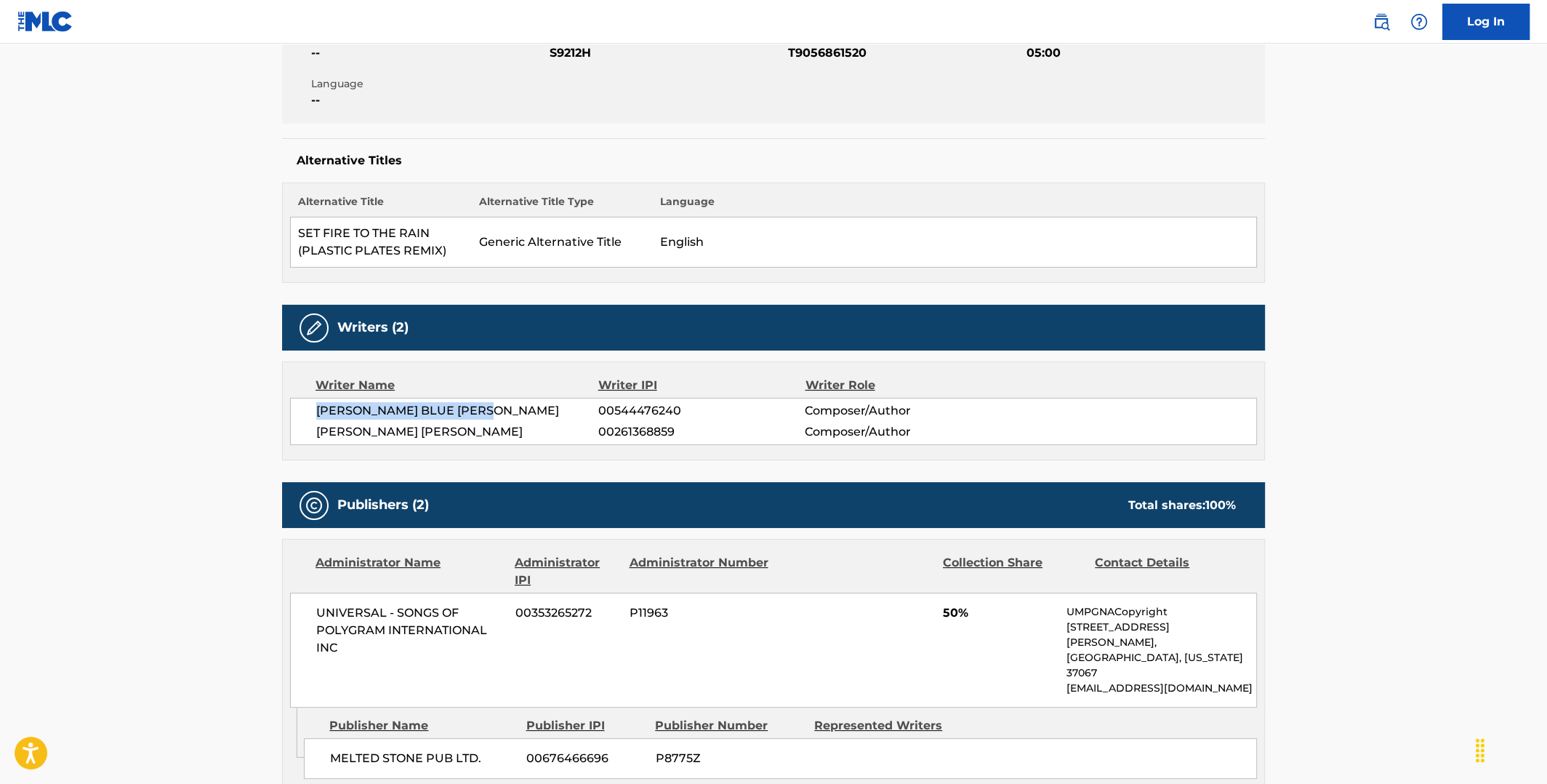
drag, startPoint x: 496, startPoint y: 404, endPoint x: 319, endPoint y: 406, distance: 177.0
click at [319, 406] on span "ADELE LAURIE BLUE ADKINS" at bounding box center [457, 411] width 282 height 18
copy span "ADELE LAURIE BLUE ADKINS"
drag, startPoint x: 543, startPoint y: 429, endPoint x: 317, endPoint y: 434, distance: 226.1
click at [317, 434] on span "FRASER LANC THORNEYCROFT SMITH" at bounding box center [457, 432] width 282 height 18
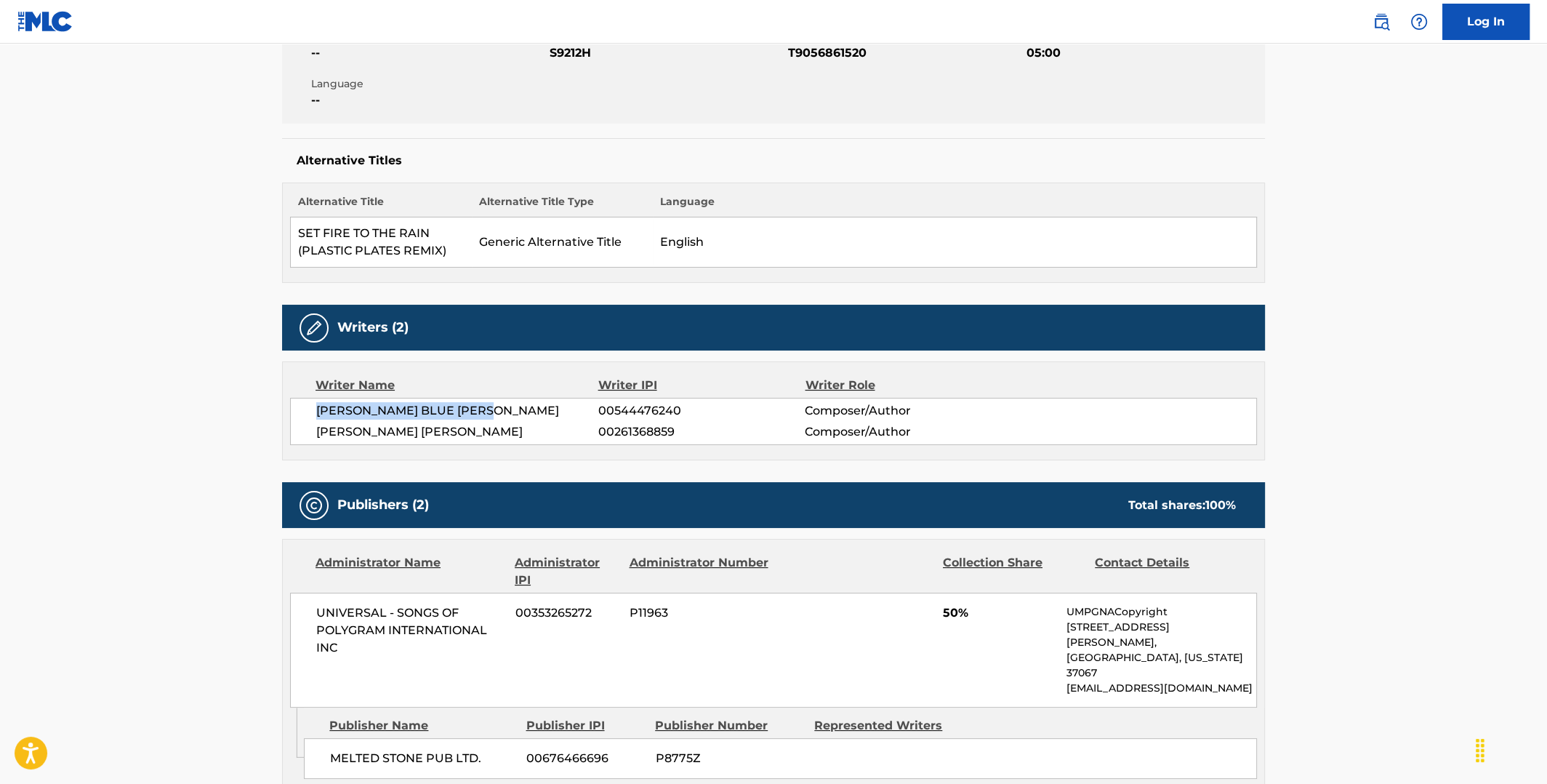
copy span "FRASER LANC THORNEYCROFT SMITH"
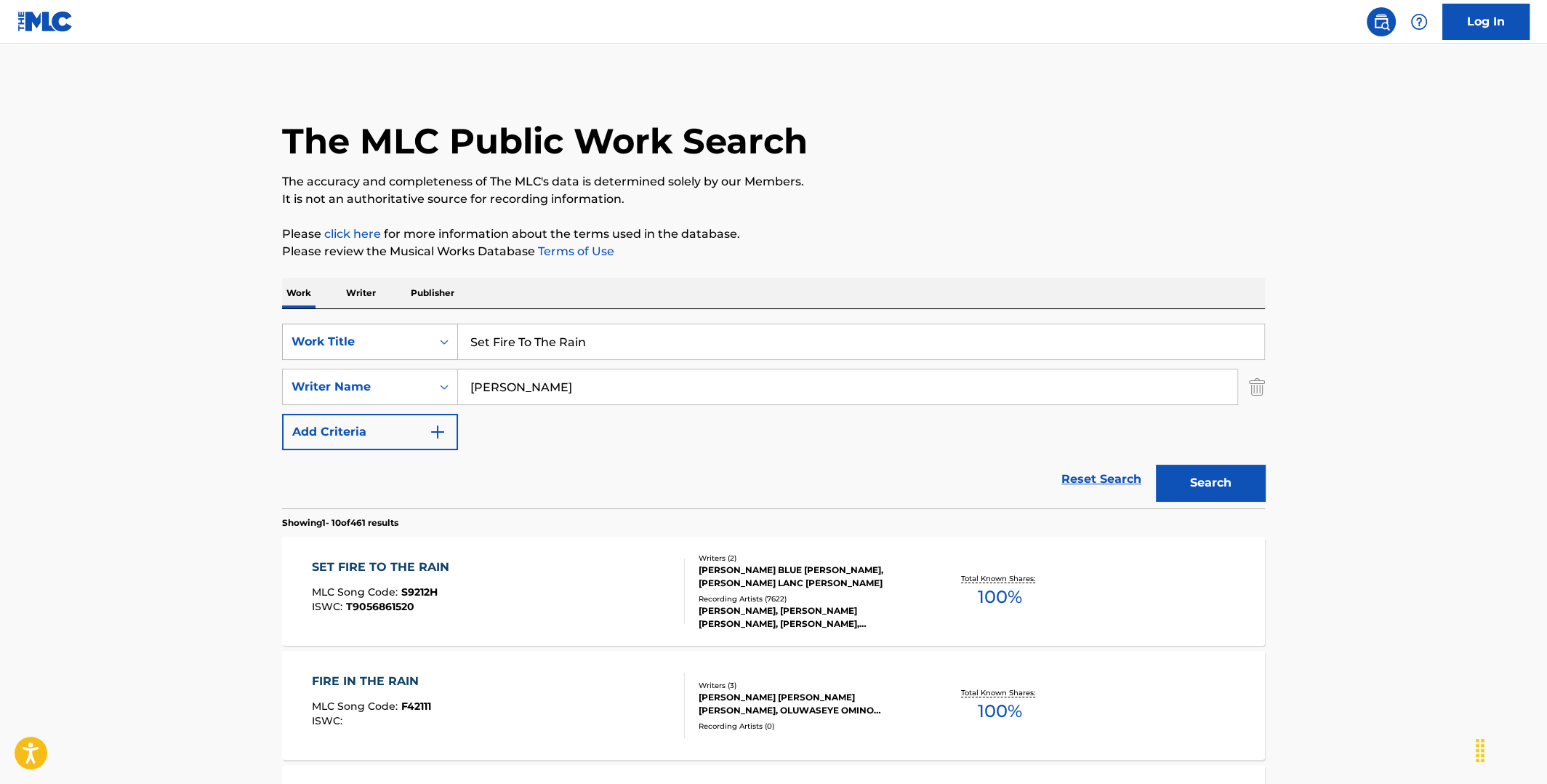
drag, startPoint x: 590, startPoint y: 342, endPoint x: 404, endPoint y: 336, distance: 186.1
click at [402, 342] on div "SearchWithCriteria589d5da7-bfc5-4ede-b3bd-cca550dcb7df Work Title Set Fire To T…" at bounding box center [774, 342] width 983 height 36
type input "the pretender"
drag, startPoint x: 504, startPoint y: 388, endPoint x: 464, endPoint y: 385, distance: 40.1
click at [465, 385] on input "Adele" at bounding box center [848, 386] width 780 height 35
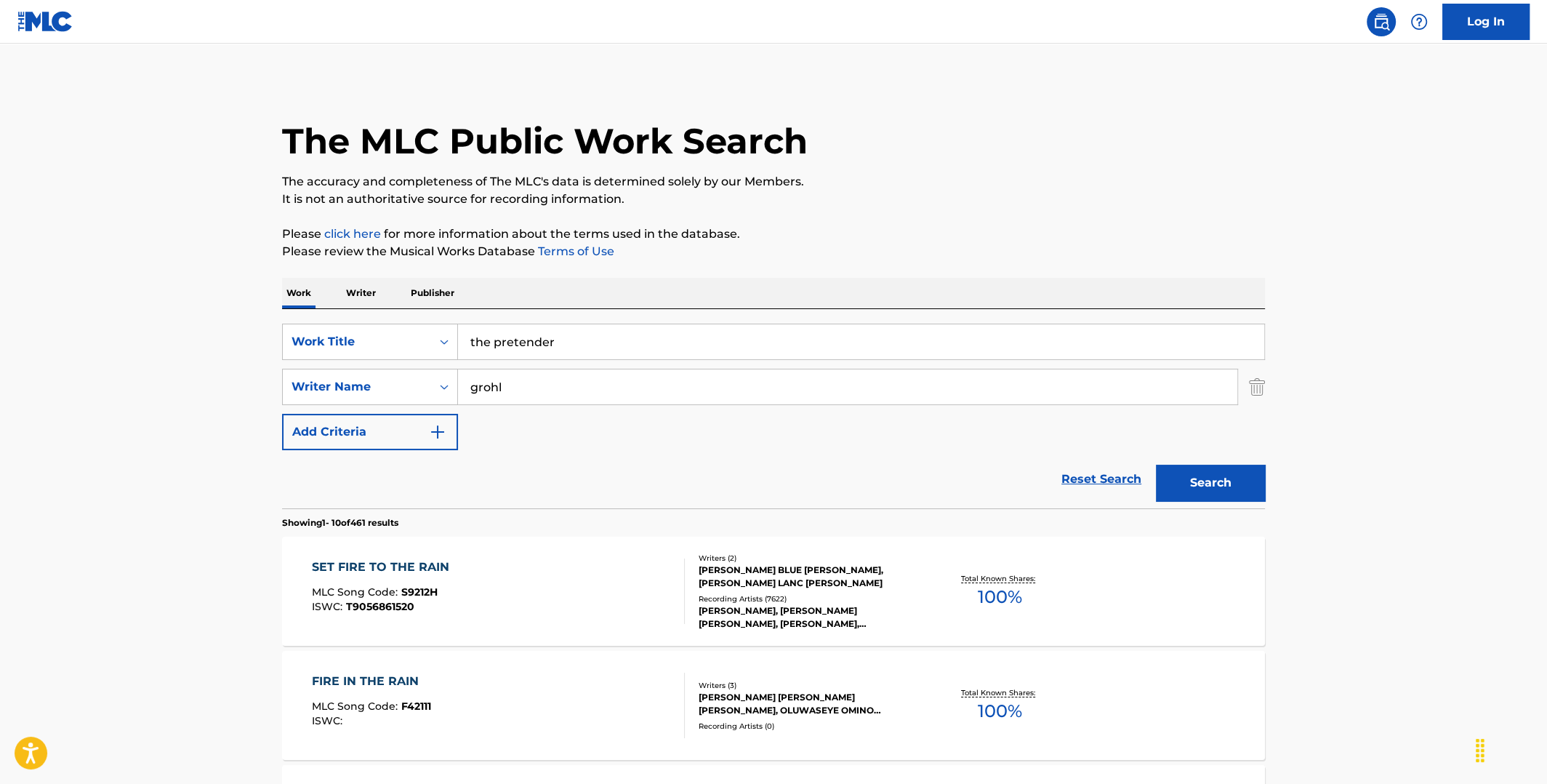
type input "grohl"
click at [1156, 465] on button "Search" at bounding box center [1210, 482] width 109 height 36
click at [753, 580] on div "CHRISTOPHER A. SHIFLETT, OLIVER TAYLOR HAWKINS, NATE MENDEL, DAVID ERIC GROHL" at bounding box center [809, 577] width 219 height 27
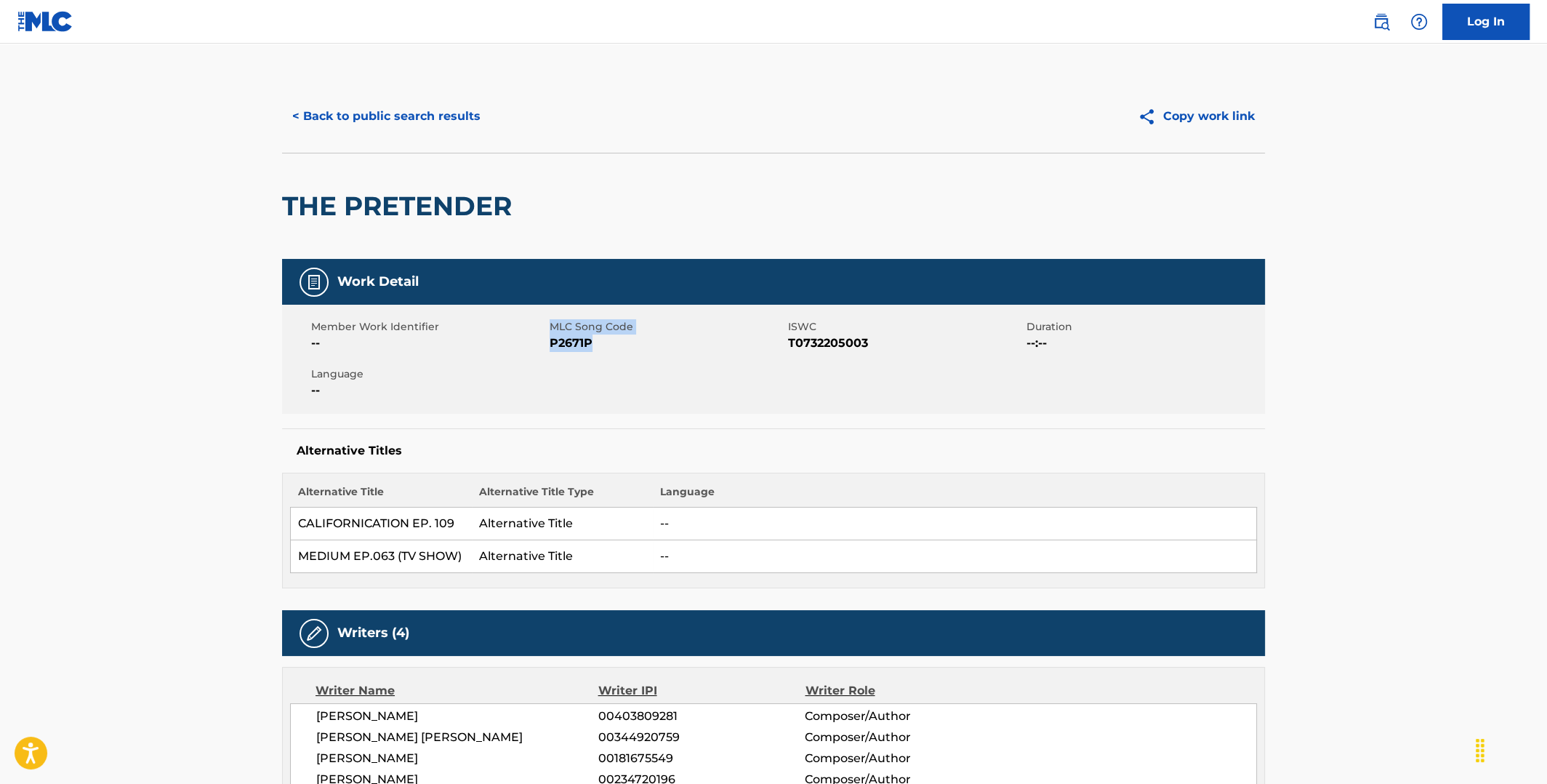
drag, startPoint x: 593, startPoint y: 342, endPoint x: 549, endPoint y: 343, distance: 44.0
click at [550, 343] on span "P2671P" at bounding box center [666, 343] width 235 height 18
copy div "MLC Song Code P2671P"
drag, startPoint x: 870, startPoint y: 346, endPoint x: 790, endPoint y: 342, distance: 80.1
click at [790, 342] on span "T0732205003" at bounding box center [905, 343] width 235 height 18
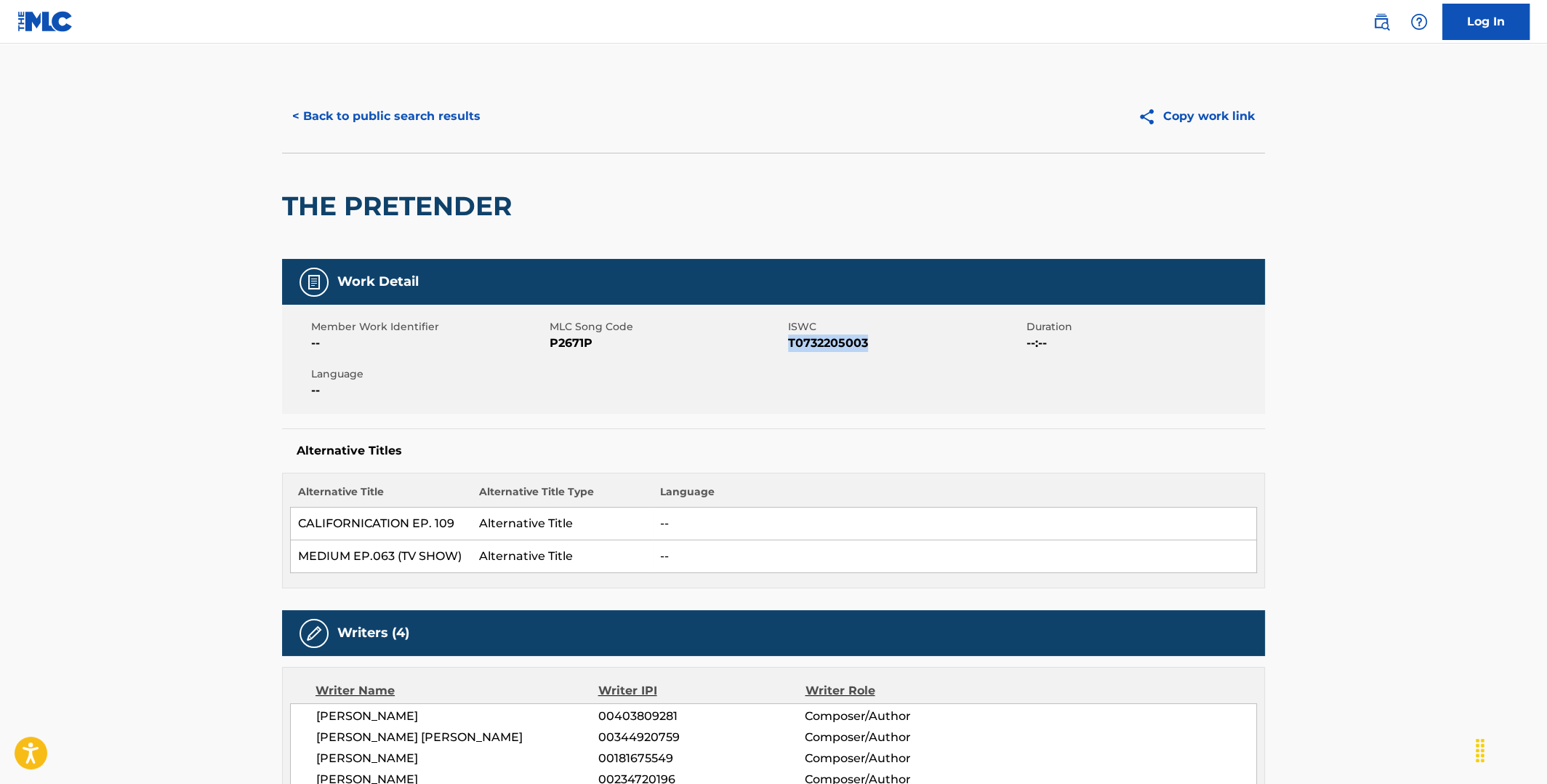
copy span "T0732205003"
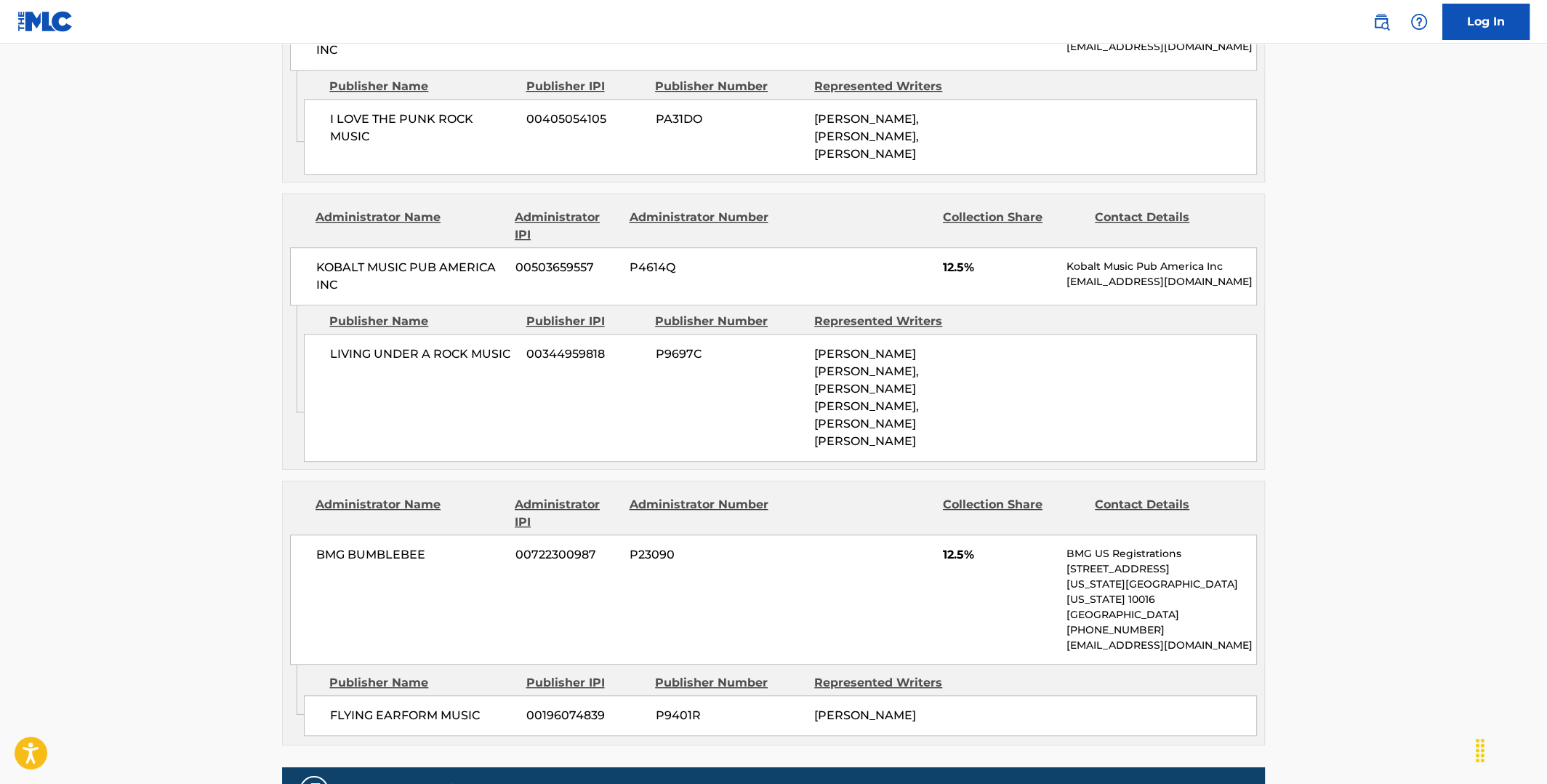
scroll to position [1380, 0]
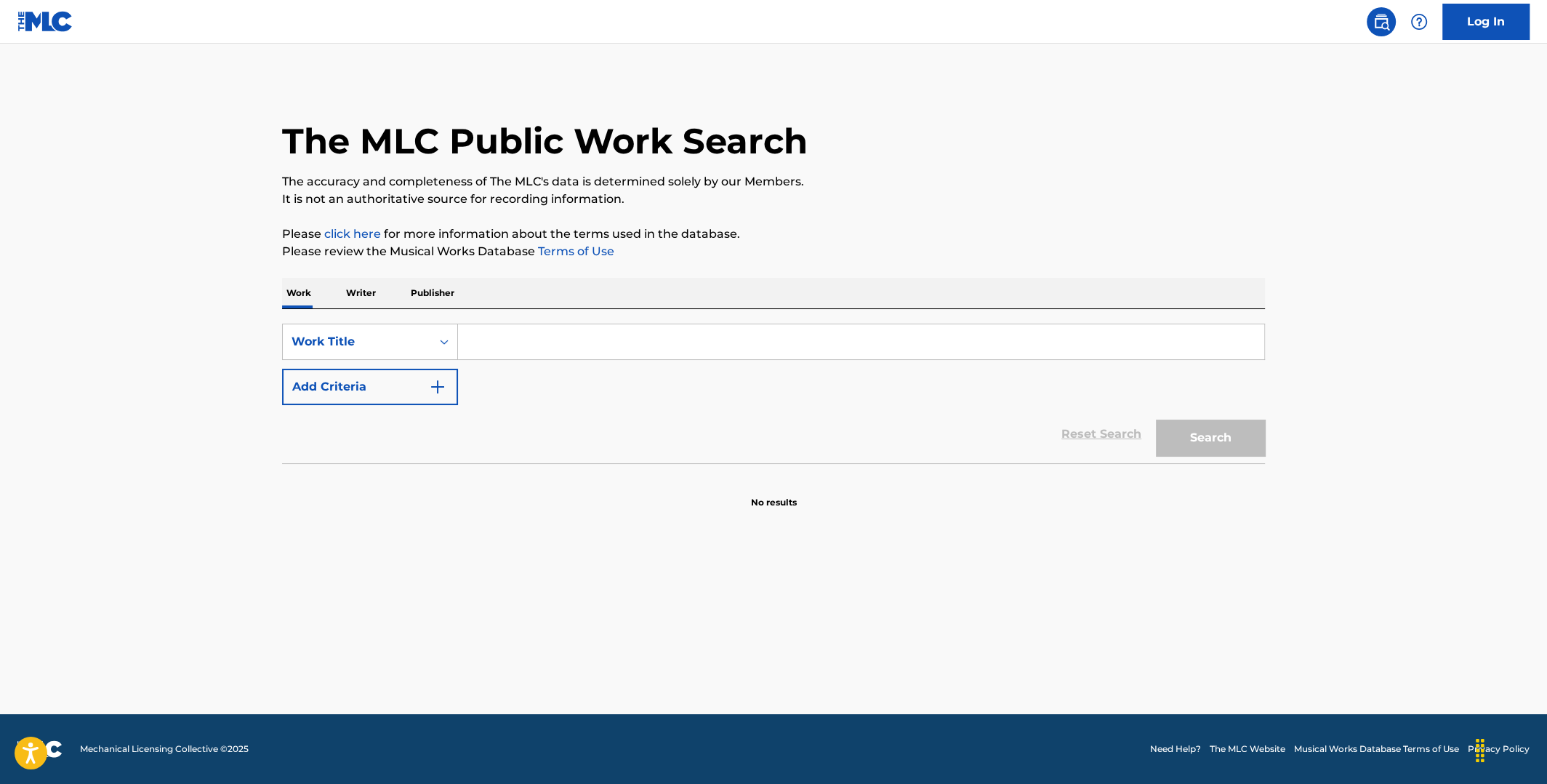
click at [565, 337] on input "Search Form" at bounding box center [861, 341] width 806 height 35
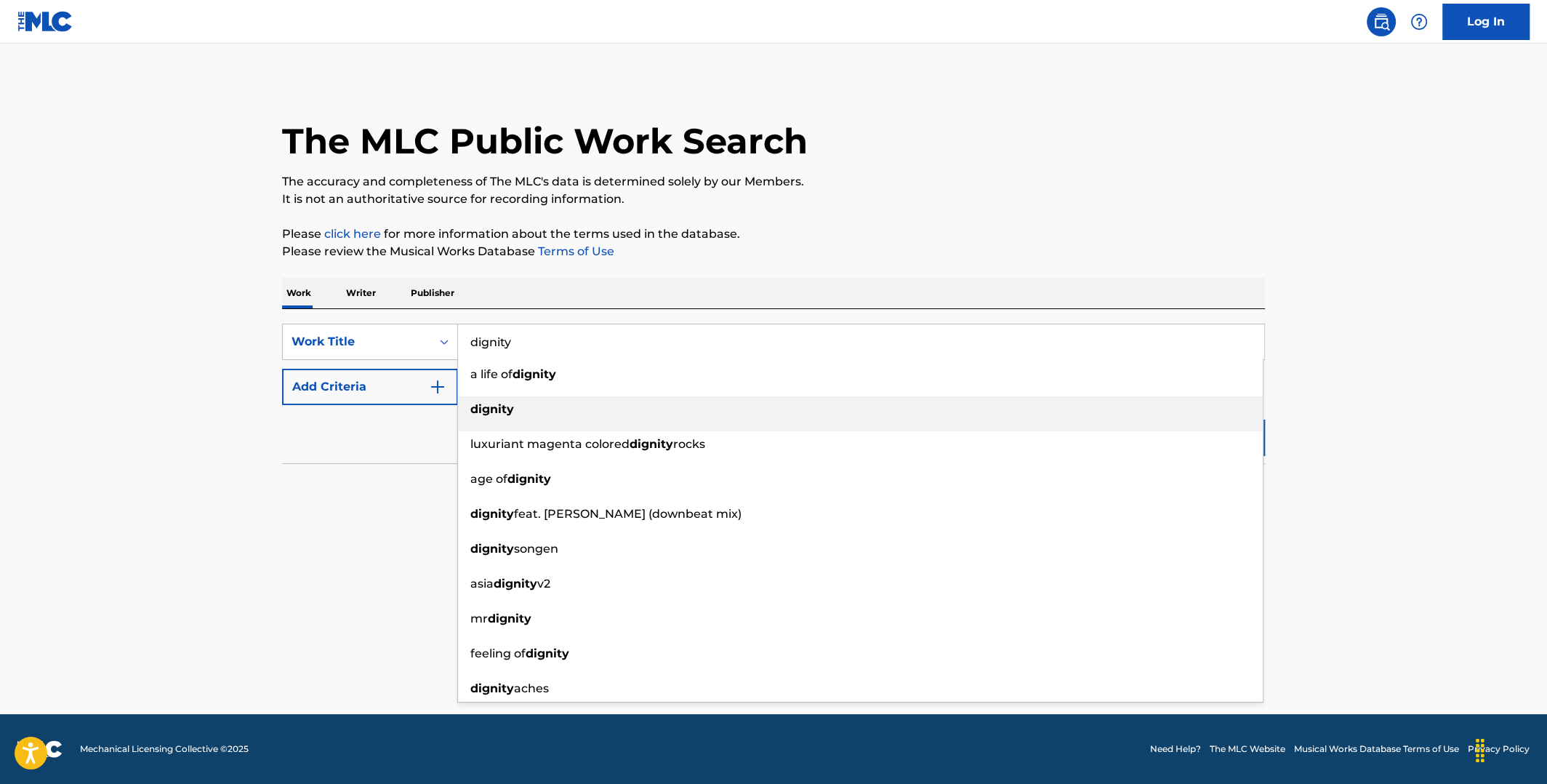
type input "dignity"
click at [682, 405] on div "dignity" at bounding box center [861, 410] width 805 height 27
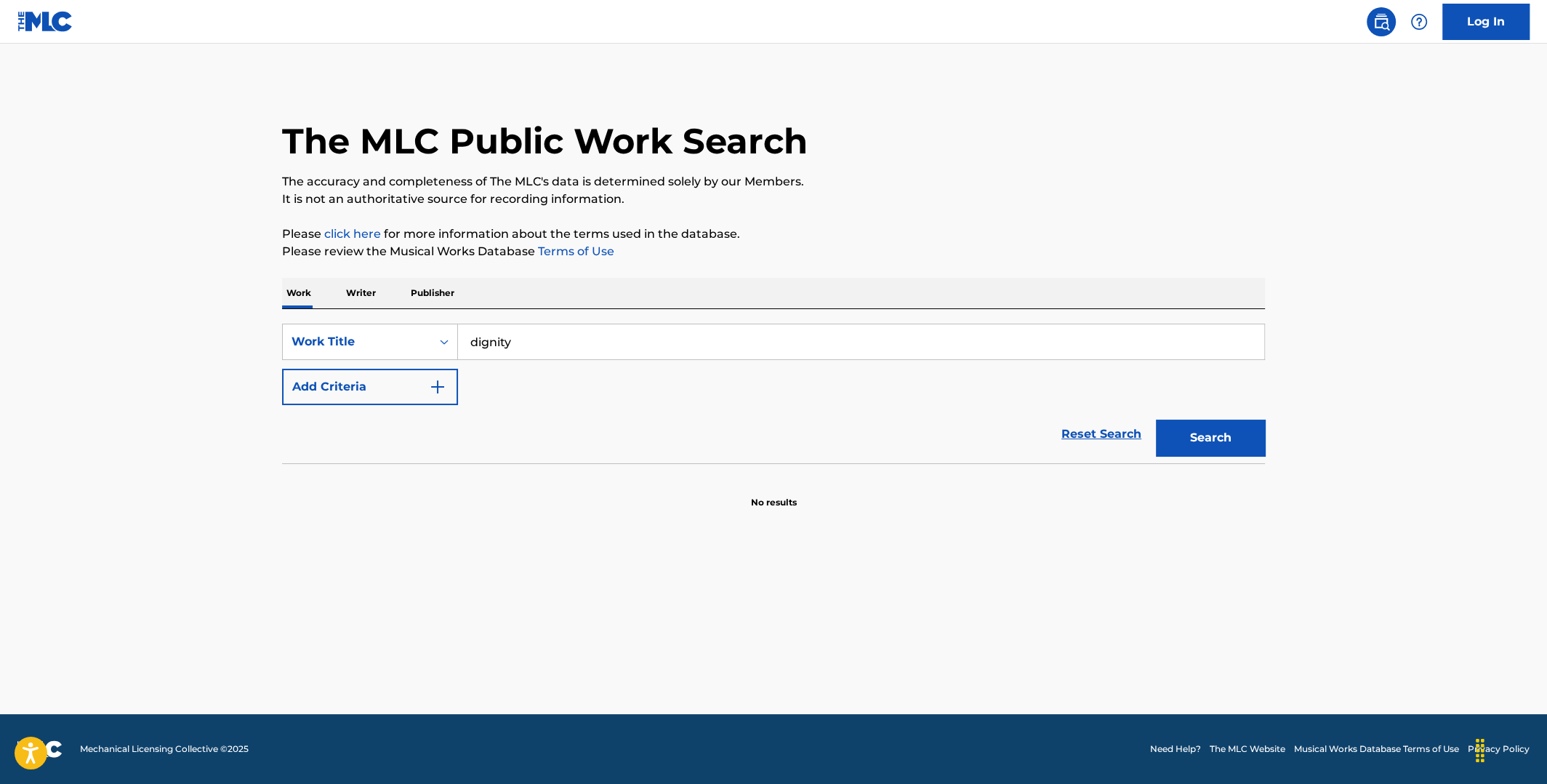
click at [448, 383] on button "Add Criteria" at bounding box center [370, 387] width 176 height 36
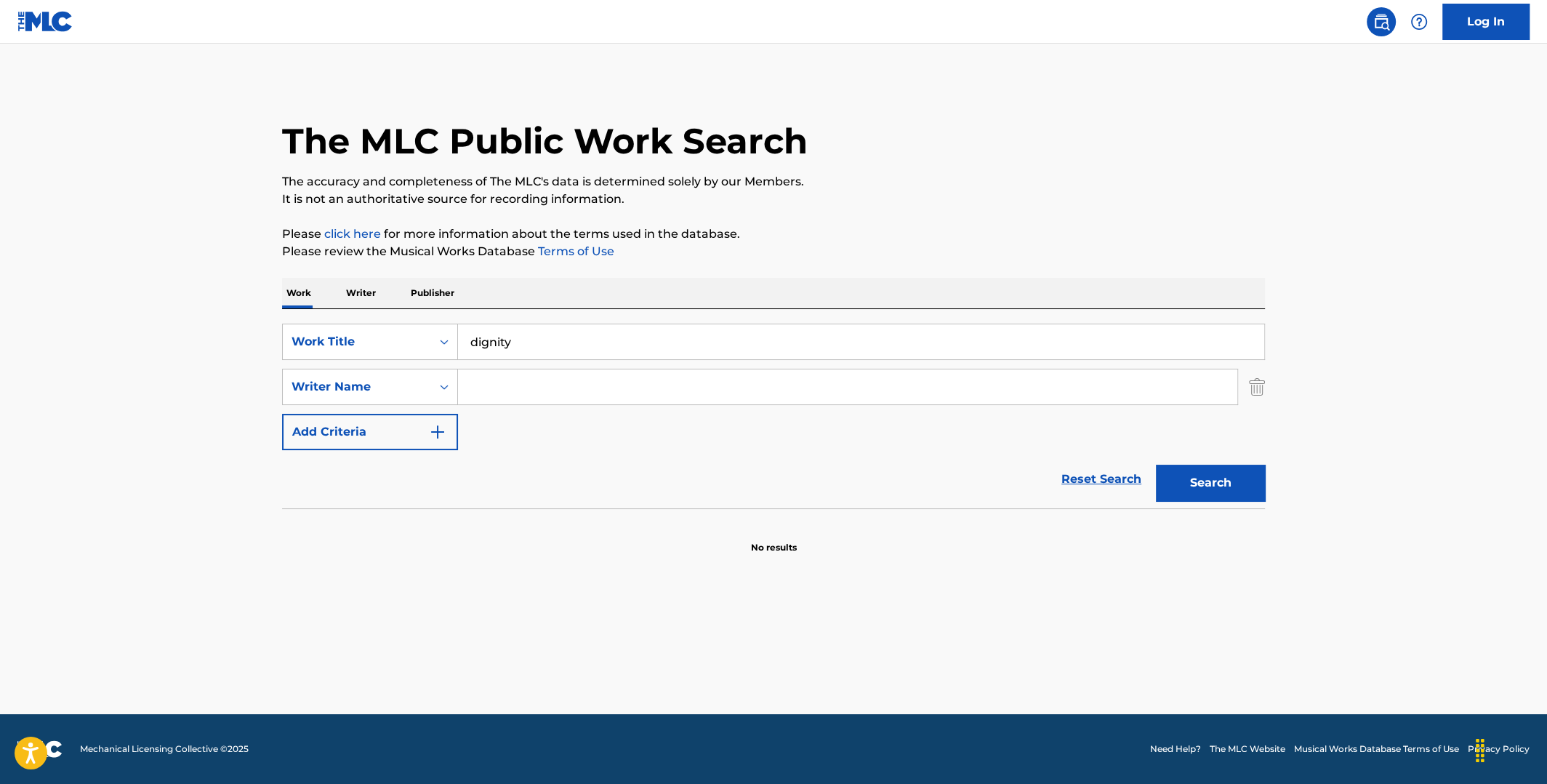
click at [516, 389] on input "Search Form" at bounding box center [848, 386] width 780 height 35
click at [1156, 465] on button "Search" at bounding box center [1210, 482] width 109 height 36
drag, startPoint x: 533, startPoint y: 393, endPoint x: 466, endPoint y: 393, distance: 67.0
click at [466, 393] on input "opeth" at bounding box center [848, 386] width 780 height 35
paste input "[PERSON_NAME]"
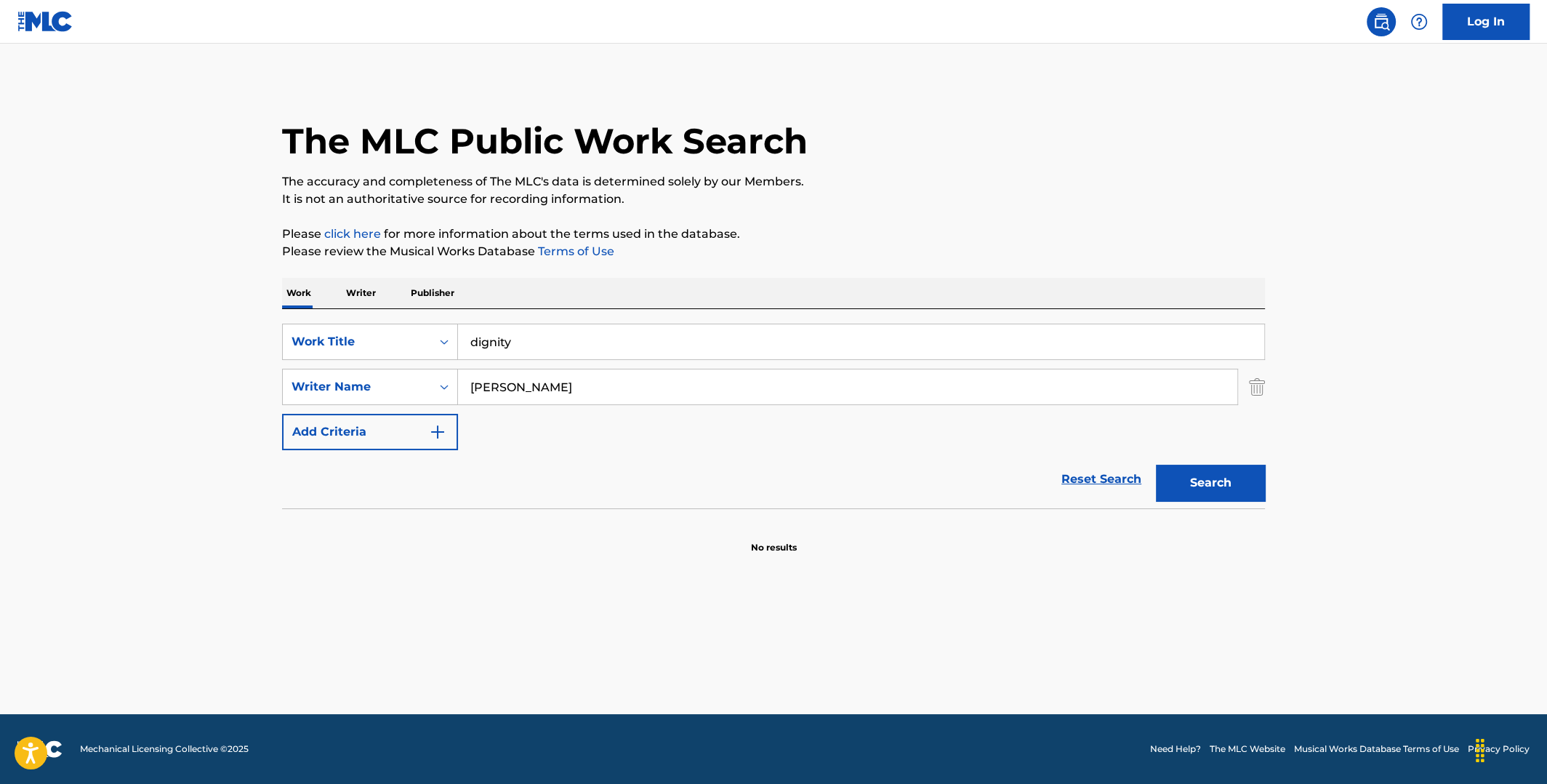
type input "[PERSON_NAME]"
click at [1156, 465] on button "Search" at bounding box center [1210, 482] width 109 height 36
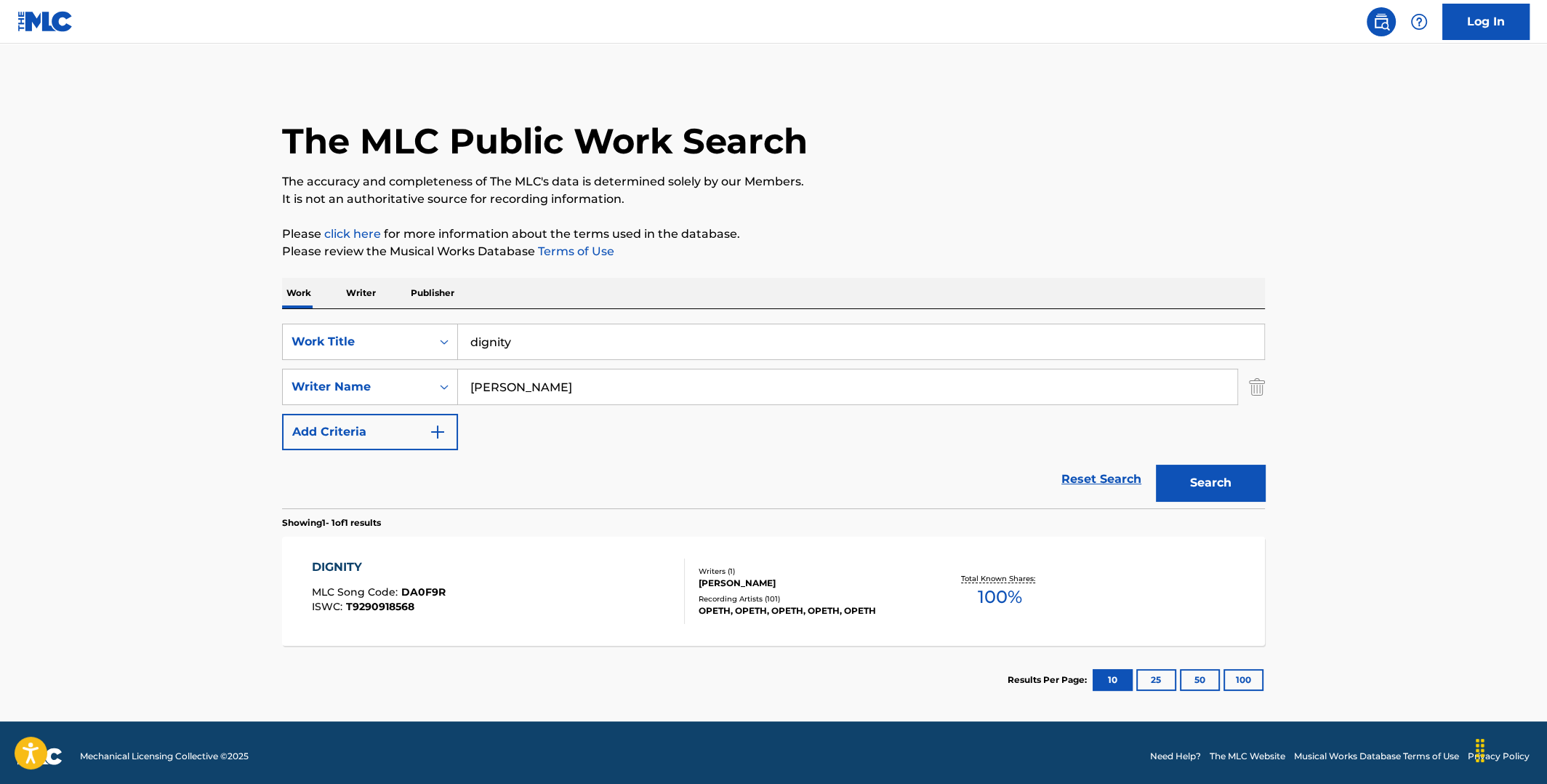
click at [997, 594] on span "100 %" at bounding box center [1000, 597] width 44 height 27
drag, startPoint x: 557, startPoint y: 340, endPoint x: 421, endPoint y: 350, distance: 136.4
click at [424, 354] on div "SearchWithCriteriaf5b9b8a6-817b-4c1a-b9ee-e04c00a025ec Work Title dignity" at bounding box center [774, 342] width 983 height 36
type input "heart in hand"
click at [1225, 478] on button "Search" at bounding box center [1210, 482] width 109 height 36
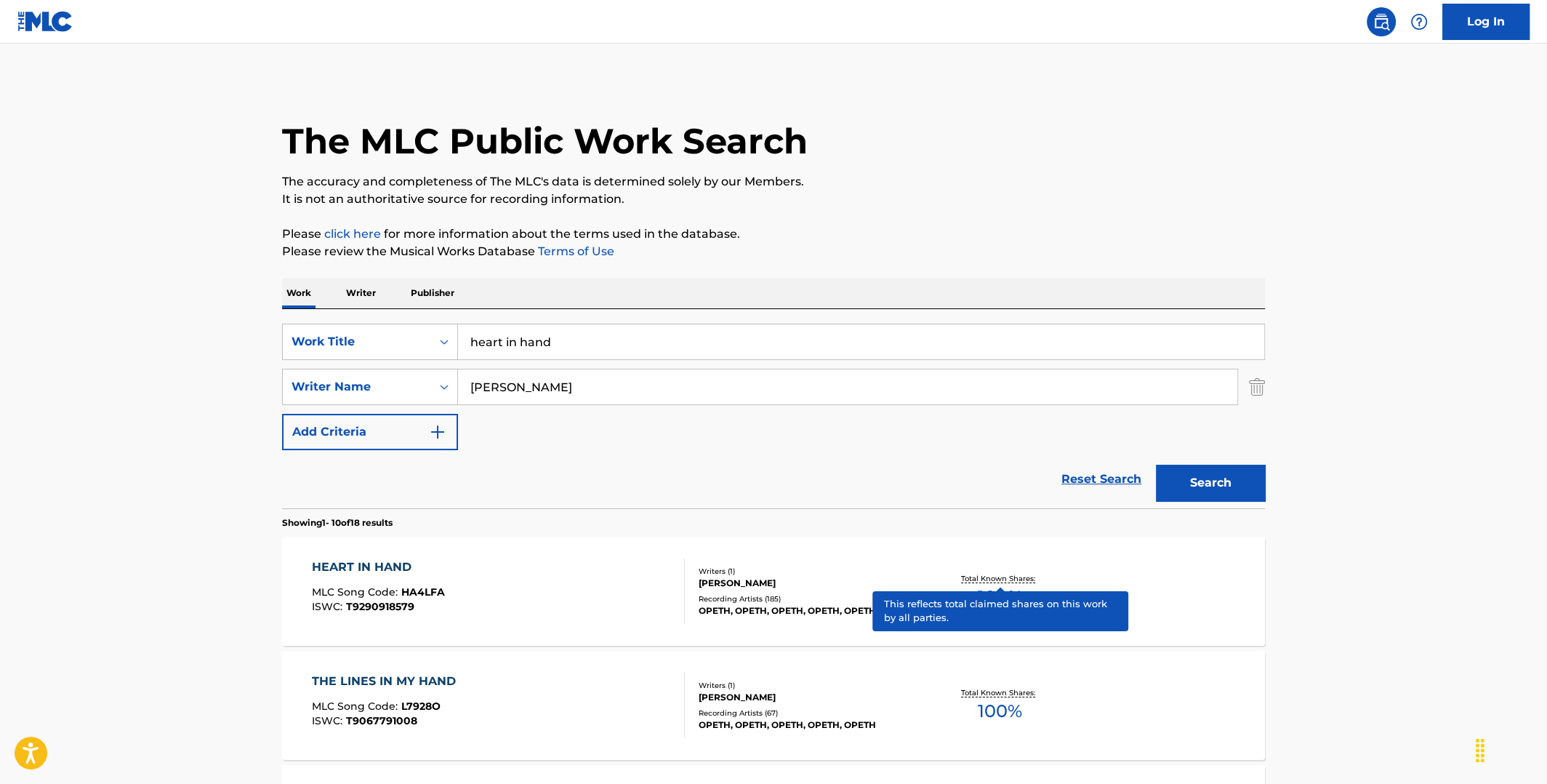
click at [1013, 576] on p "Total Known Shares:" at bounding box center [1000, 578] width 78 height 11
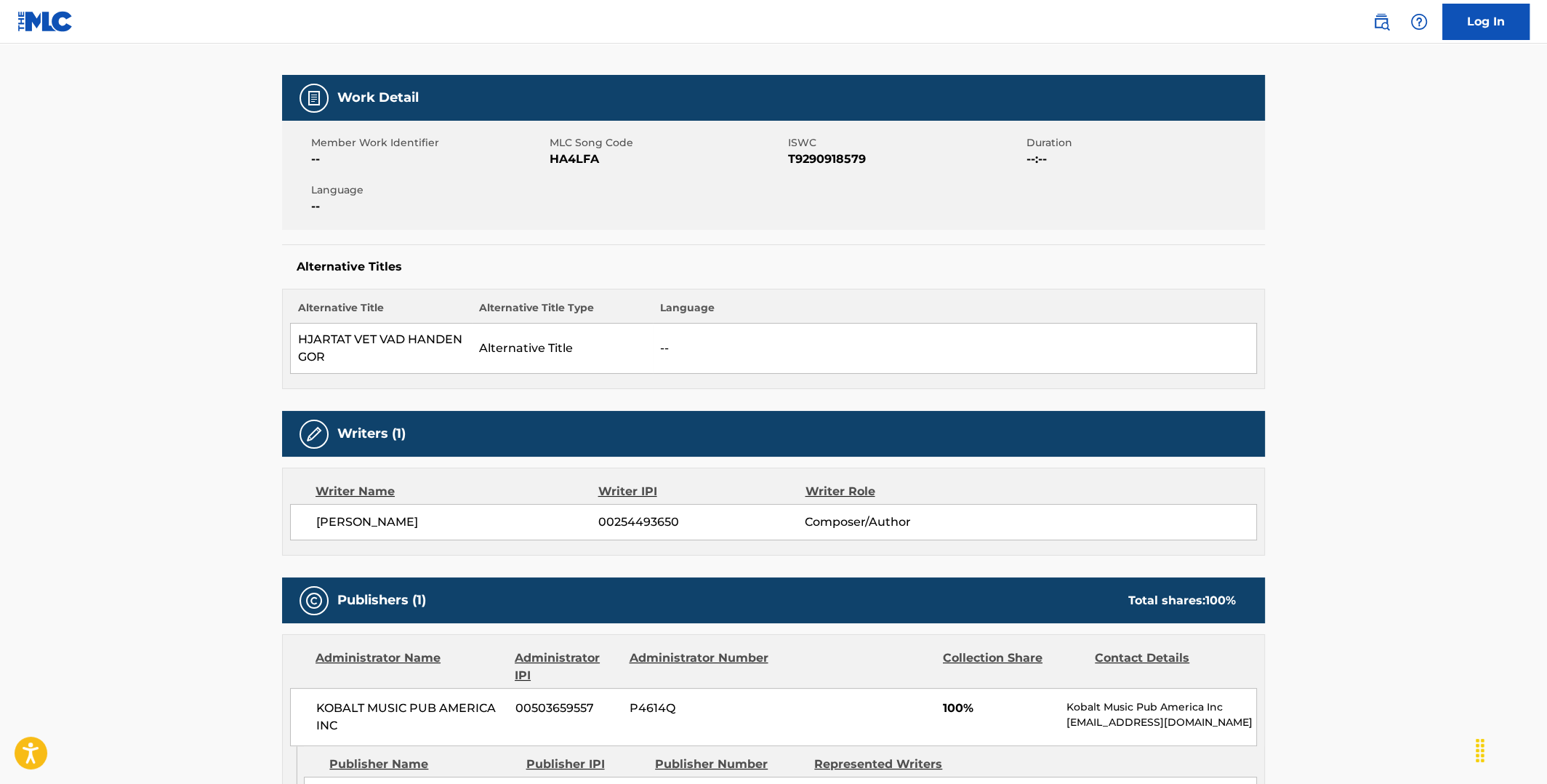
scroll to position [218, 0]
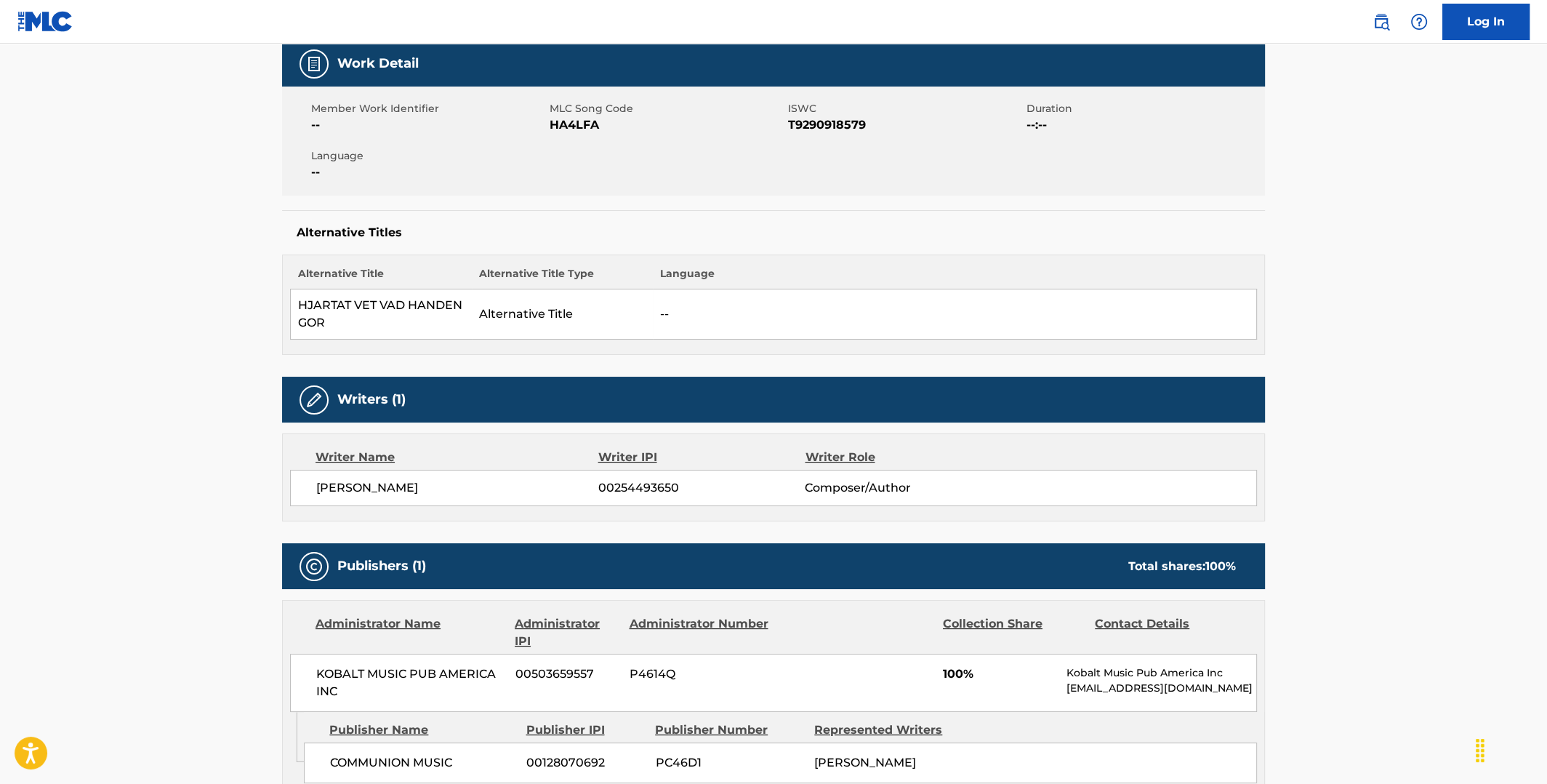
drag, startPoint x: 471, startPoint y: 485, endPoint x: 316, endPoint y: 484, distance: 155.0
click at [316, 484] on span "[PERSON_NAME]" at bounding box center [457, 488] width 282 height 18
copy span "[PERSON_NAME]"
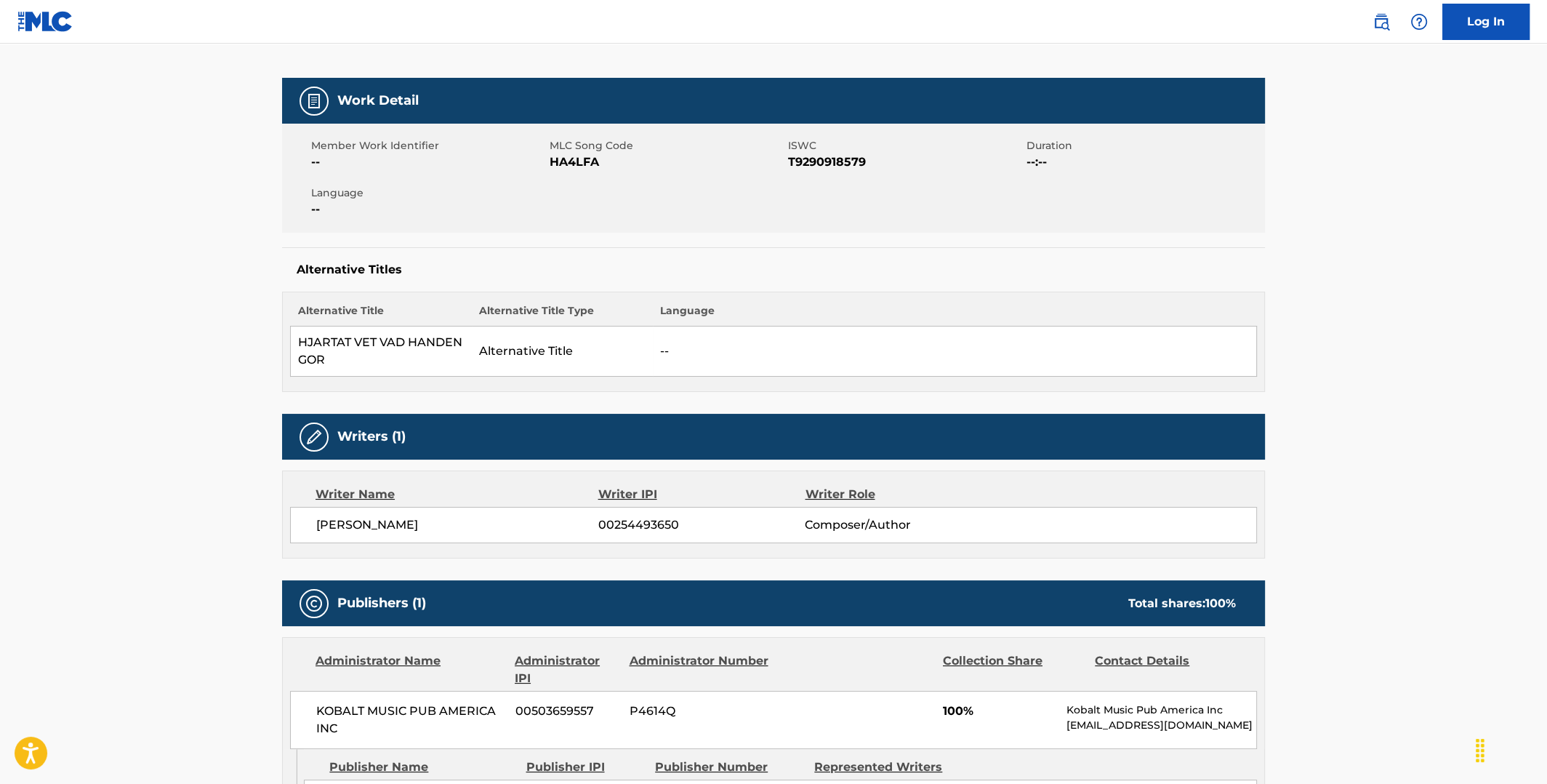
scroll to position [144, 0]
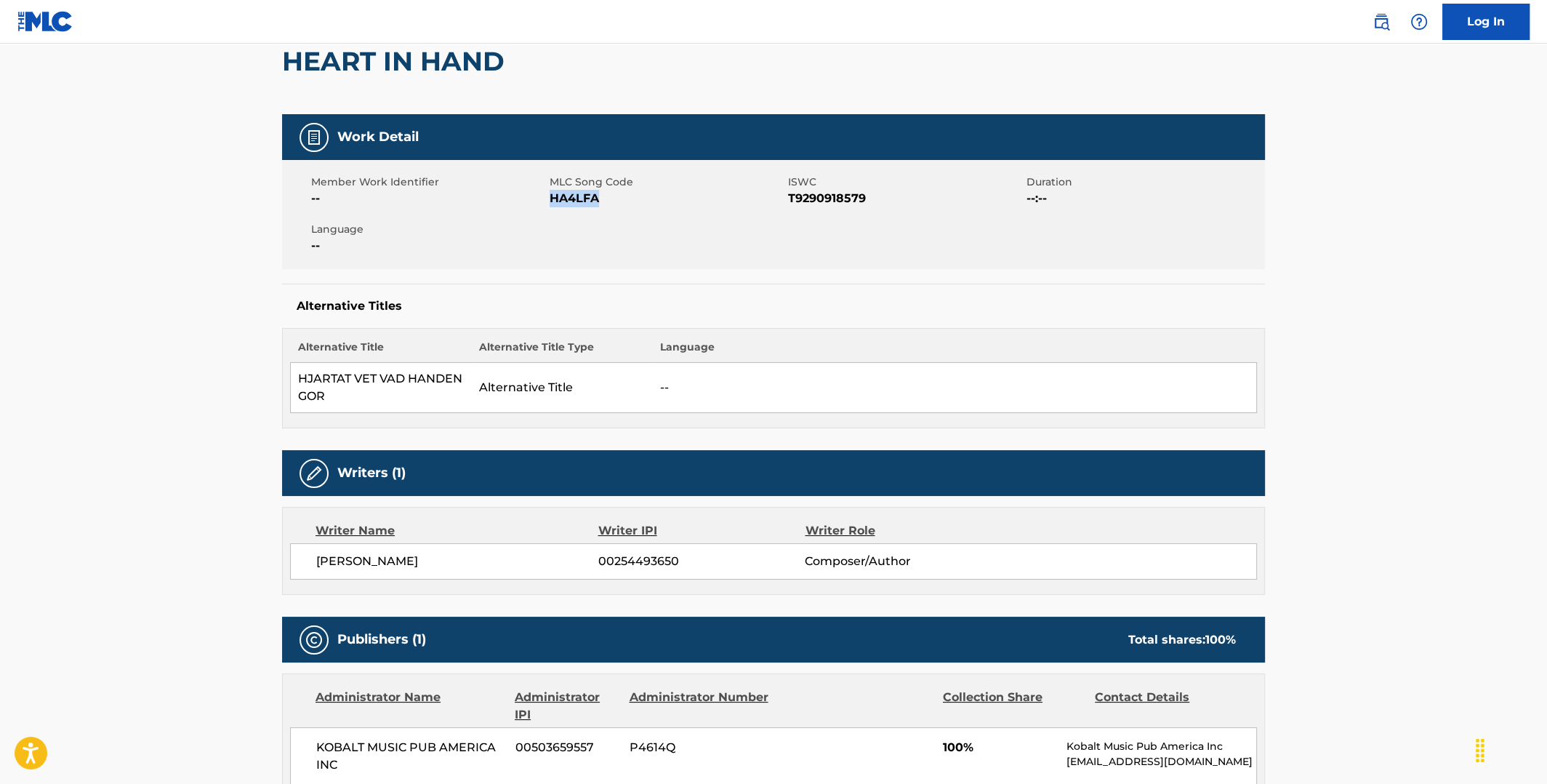
drag, startPoint x: 589, startPoint y: 196, endPoint x: 554, endPoint y: 196, distance: 35.0
click at [554, 196] on span "HA4LFA" at bounding box center [666, 198] width 235 height 18
copy span "HA4LFA"
drag, startPoint x: 867, startPoint y: 196, endPoint x: 789, endPoint y: 195, distance: 78.0
click at [789, 195] on span "T9290918579" at bounding box center [905, 198] width 235 height 18
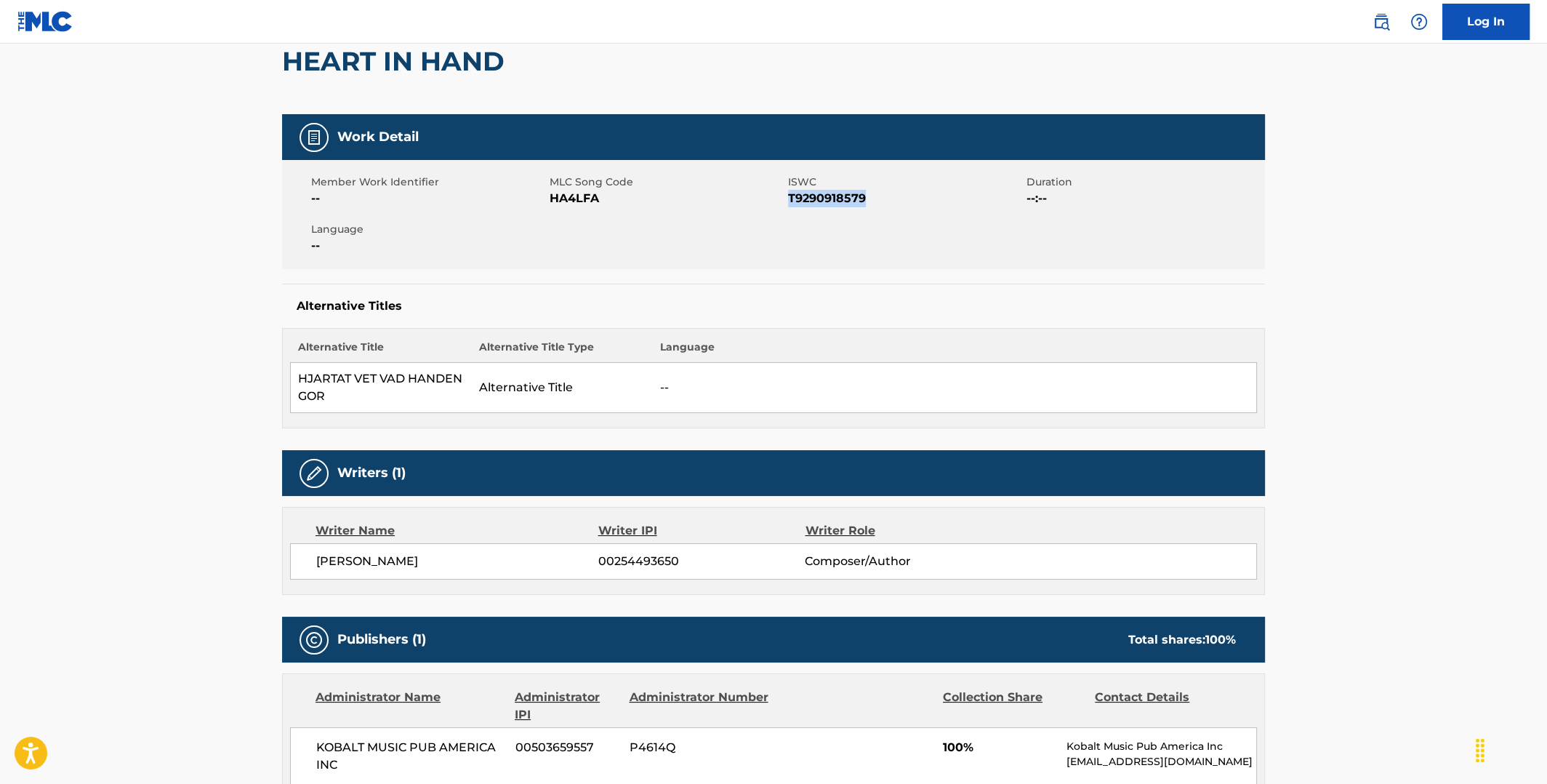
copy span "T9290918579"
